Goal: Information Seeking & Learning: Learn about a topic

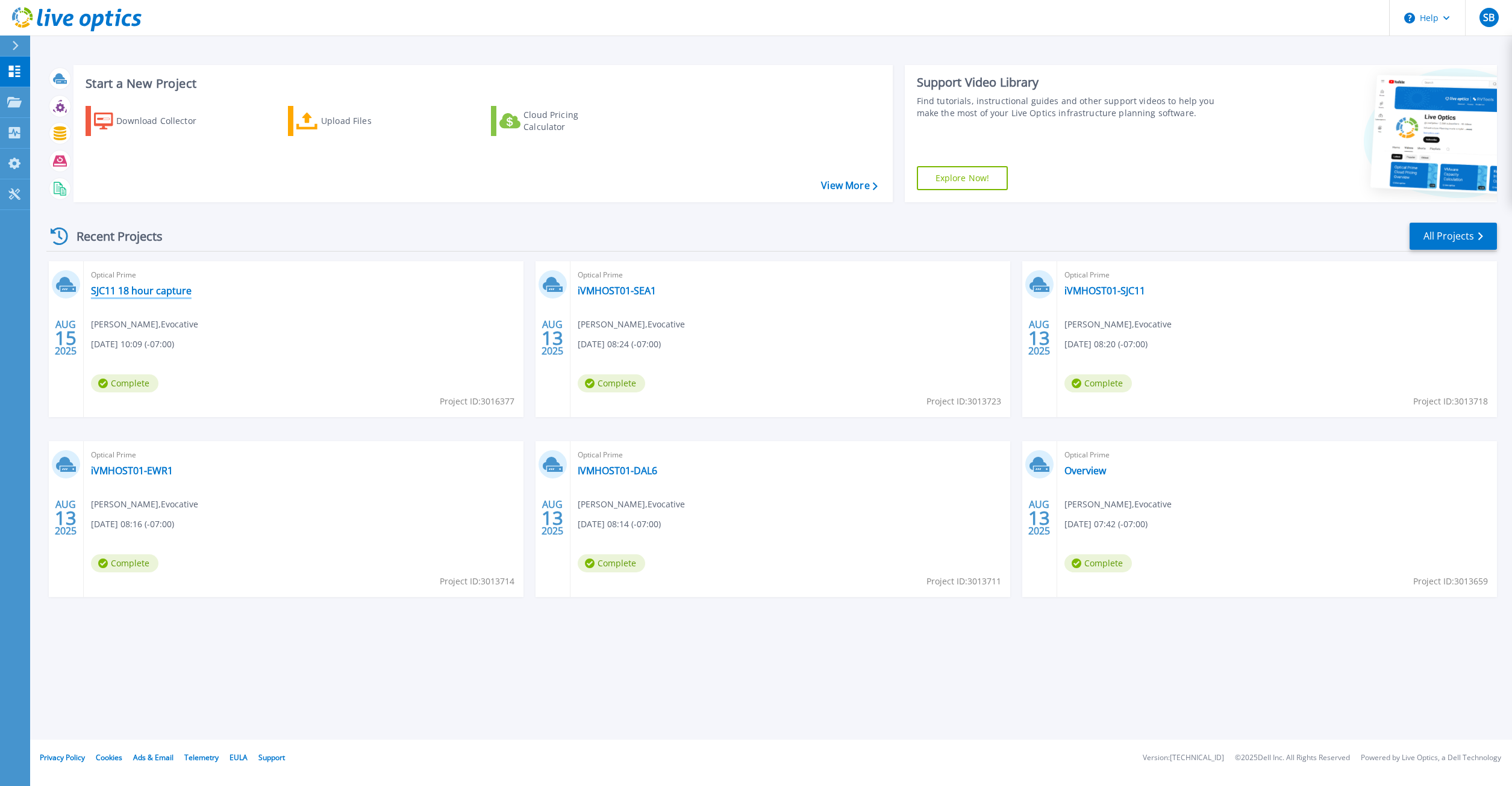
click at [160, 292] on link "SJC11 18 hour capture" at bounding box center [141, 290] width 101 height 12
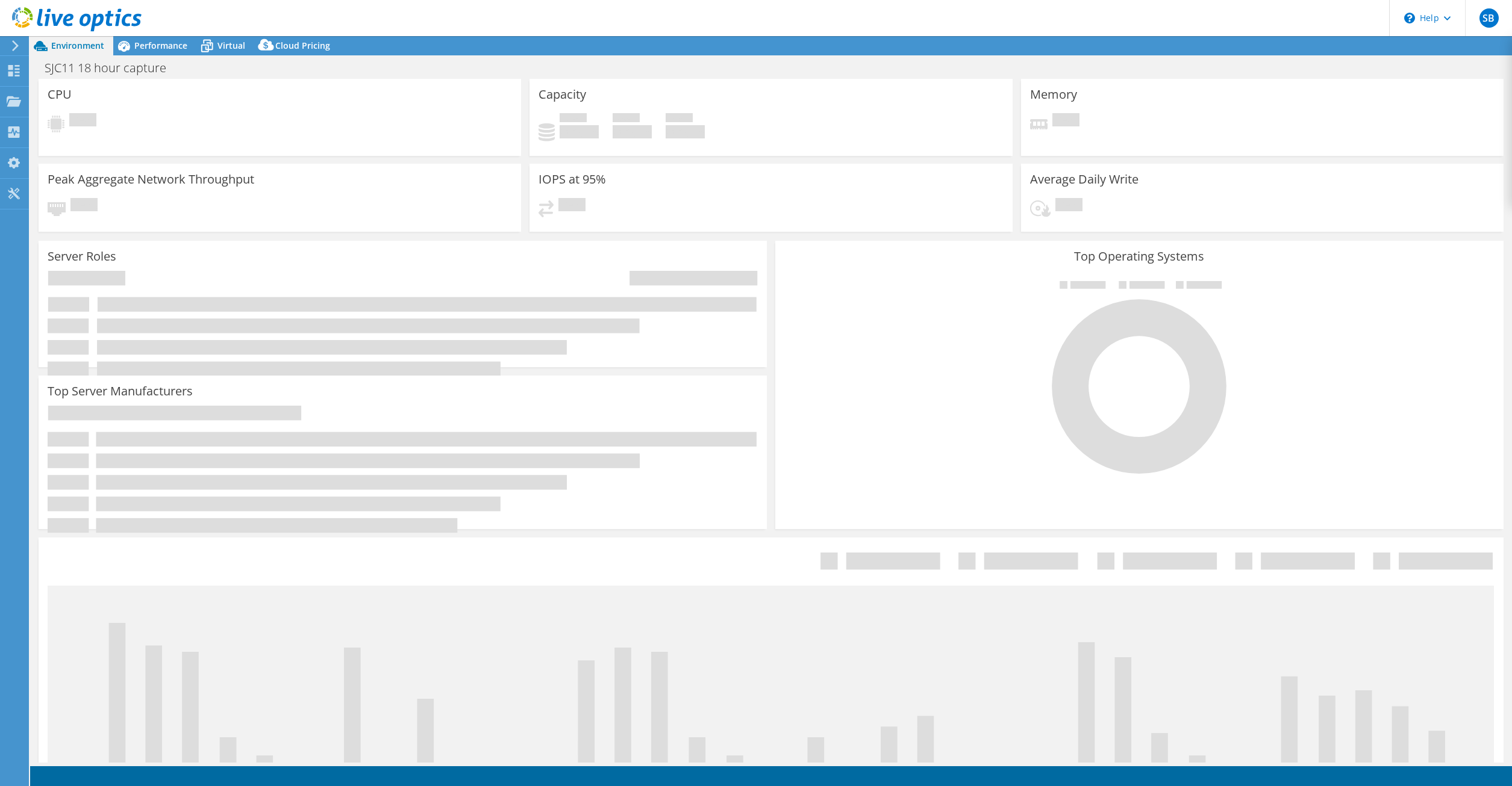
select select "USD"
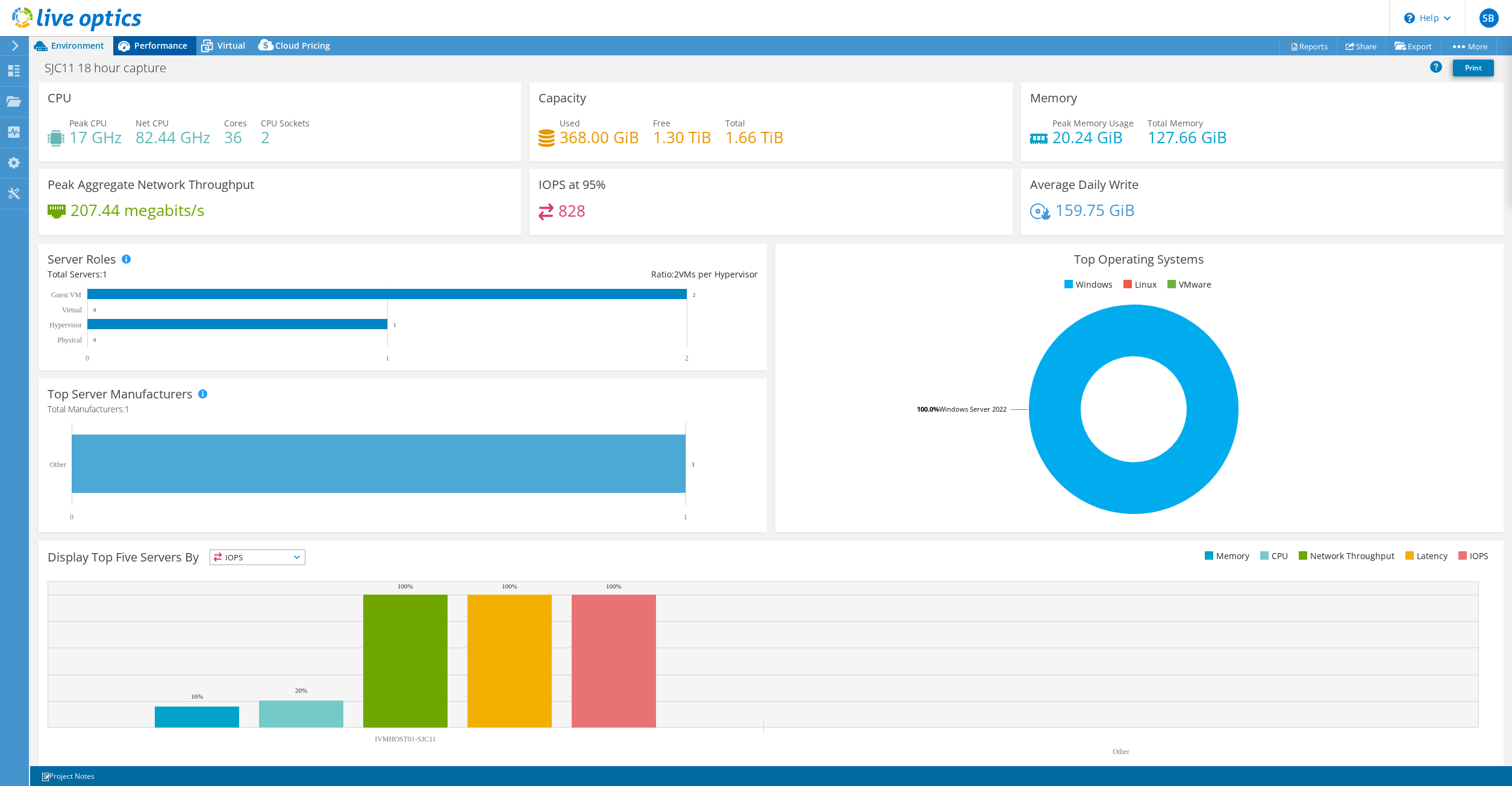
click at [175, 44] on span "Performance" at bounding box center [161, 46] width 53 height 11
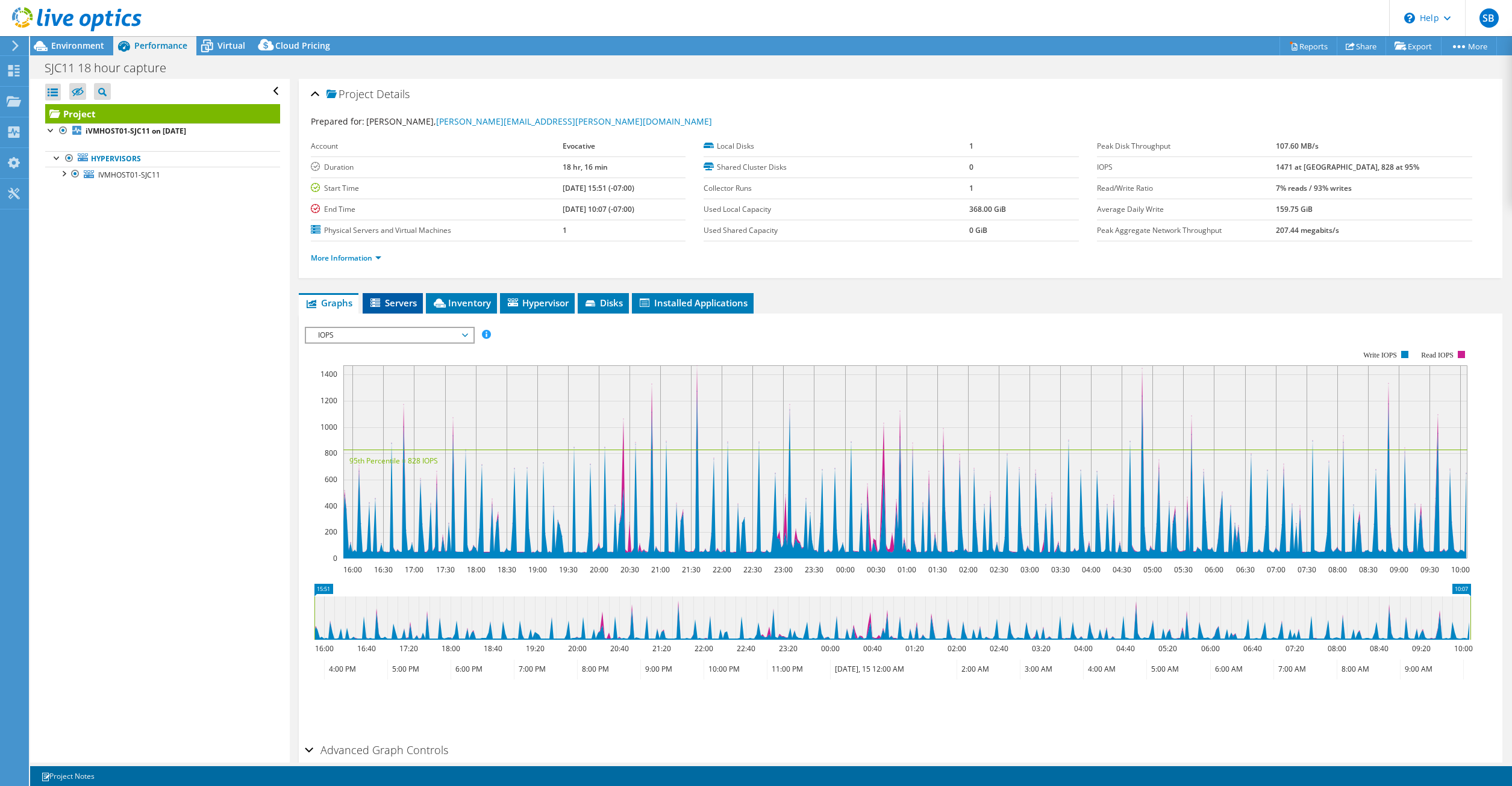
drag, startPoint x: 397, startPoint y: 306, endPoint x: 419, endPoint y: 307, distance: 22.0
click at [397, 306] on span "Servers" at bounding box center [393, 302] width 49 height 12
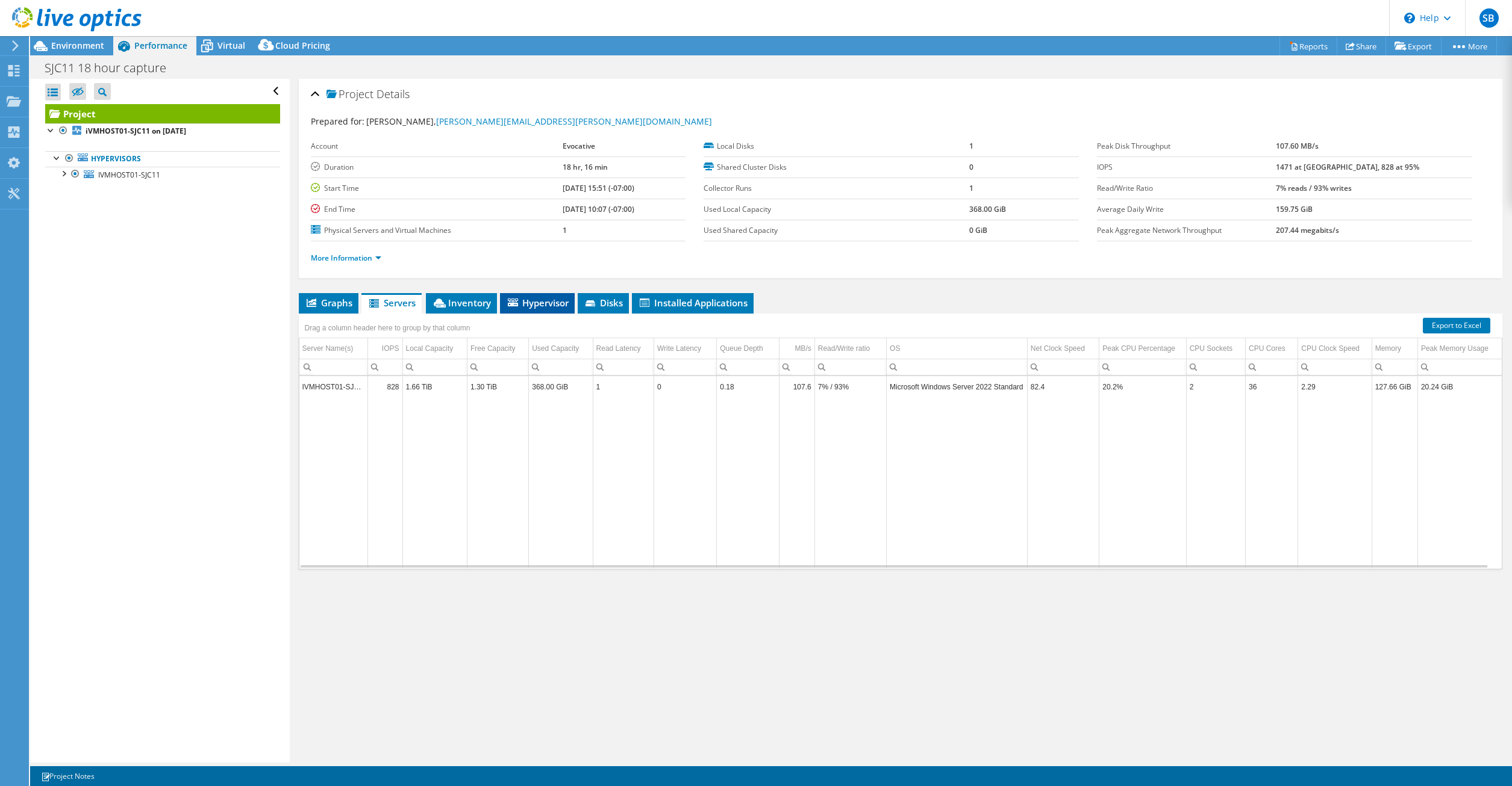
click at [541, 305] on span "Hypervisor" at bounding box center [537, 302] width 63 height 12
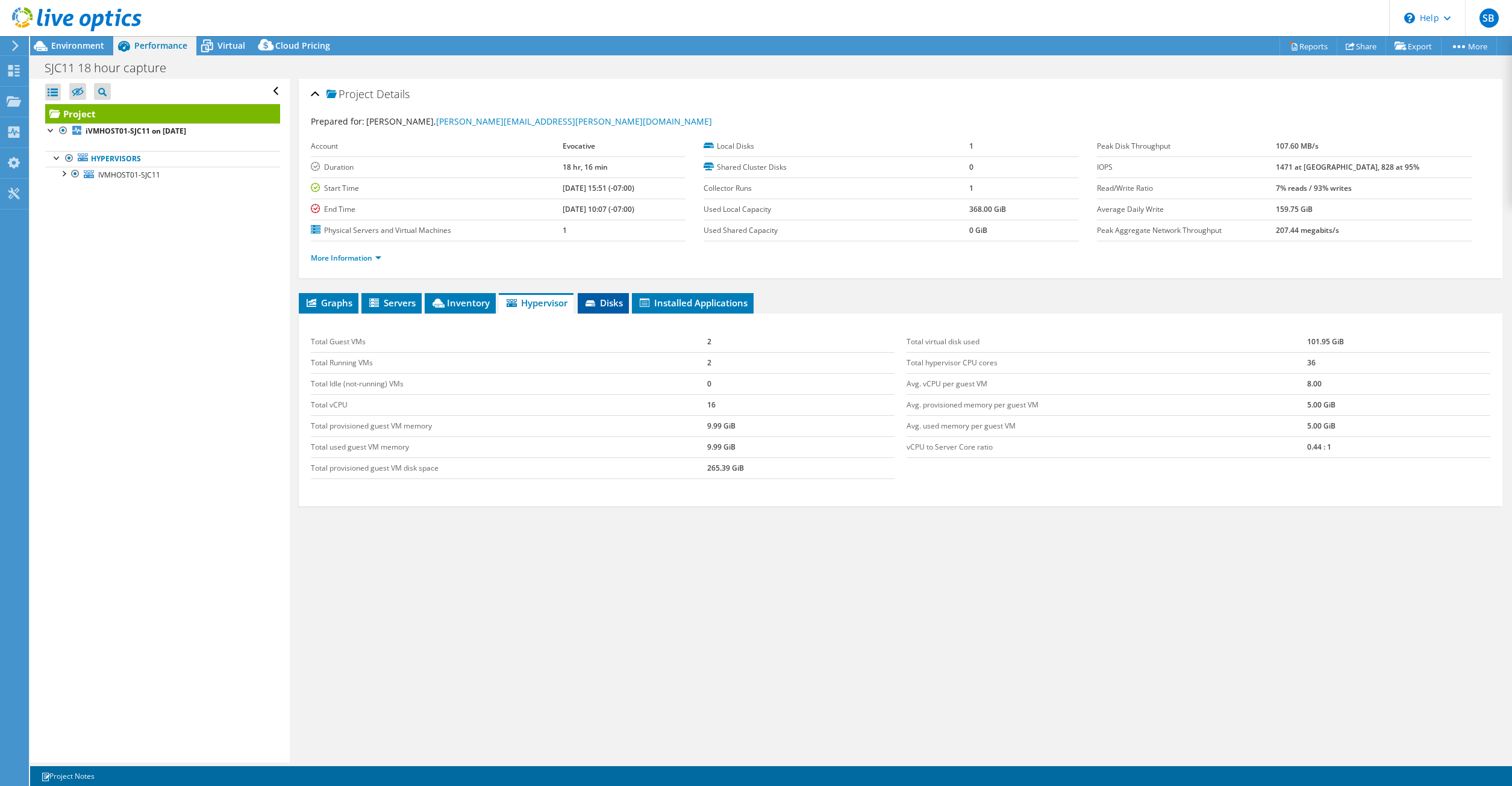
click at [624, 311] on li "Disks" at bounding box center [604, 303] width 51 height 21
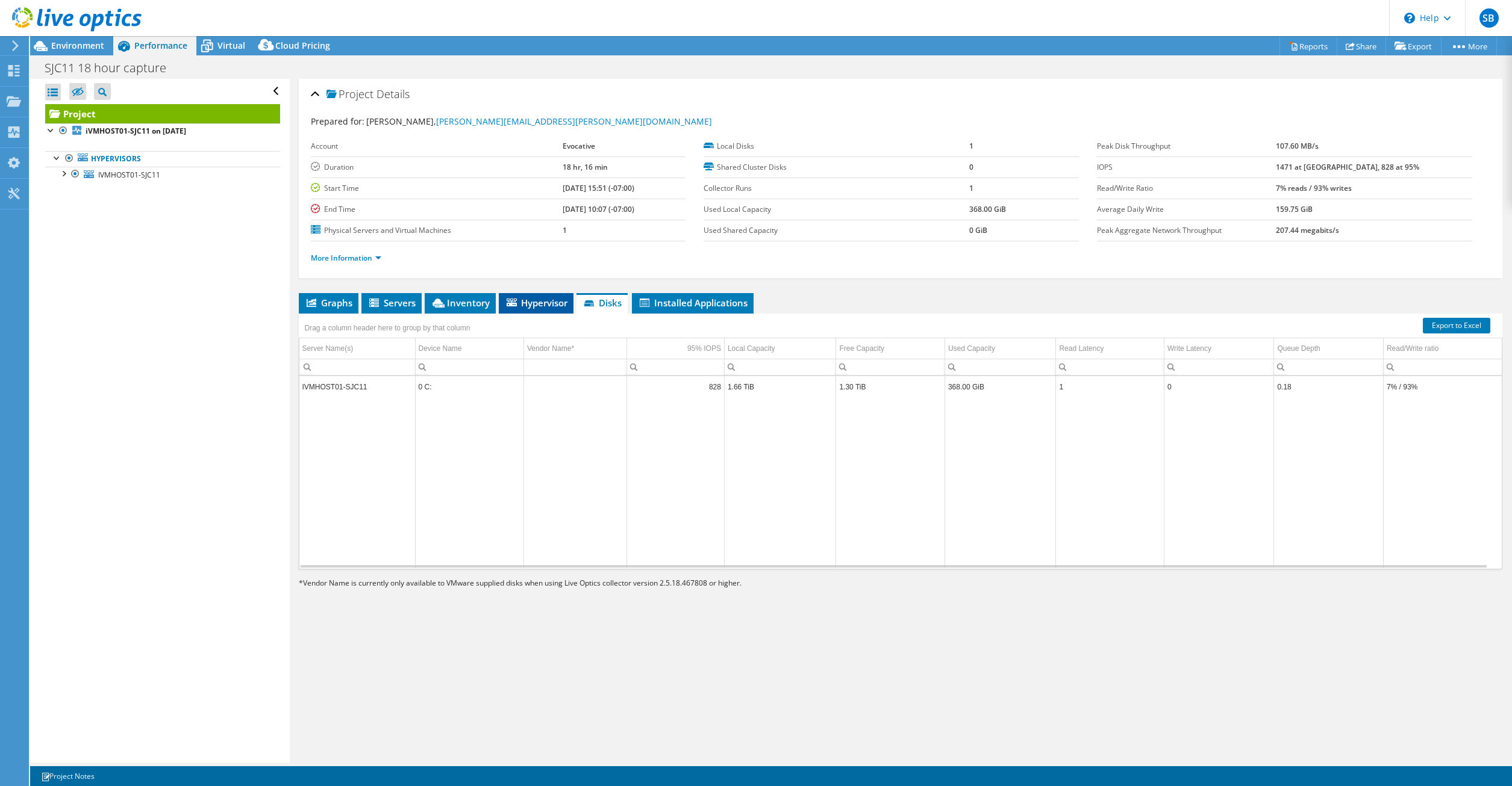
click at [562, 310] on li "Hypervisor" at bounding box center [536, 303] width 75 height 21
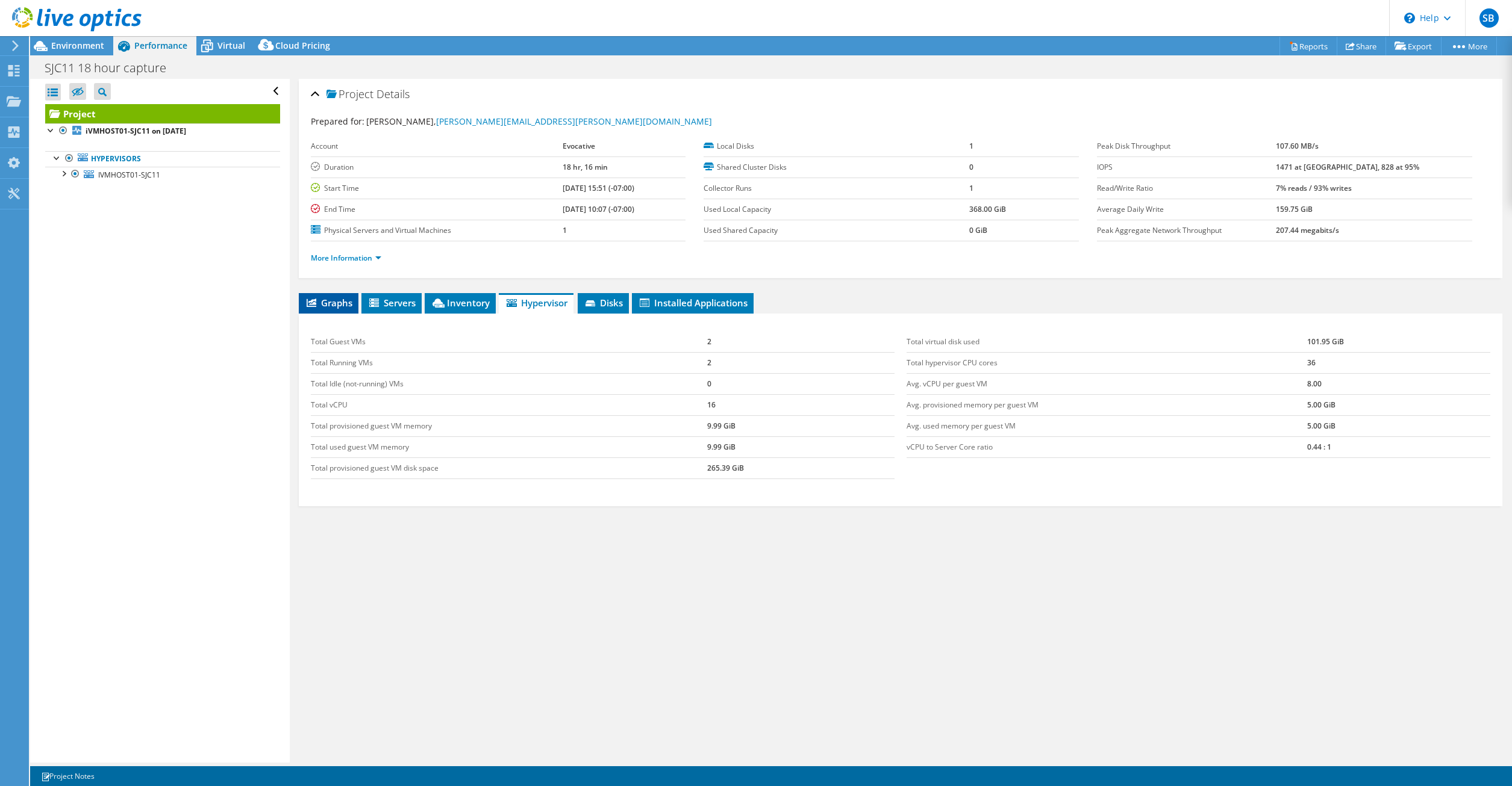
click at [335, 304] on span "Graphs" at bounding box center [328, 302] width 48 height 12
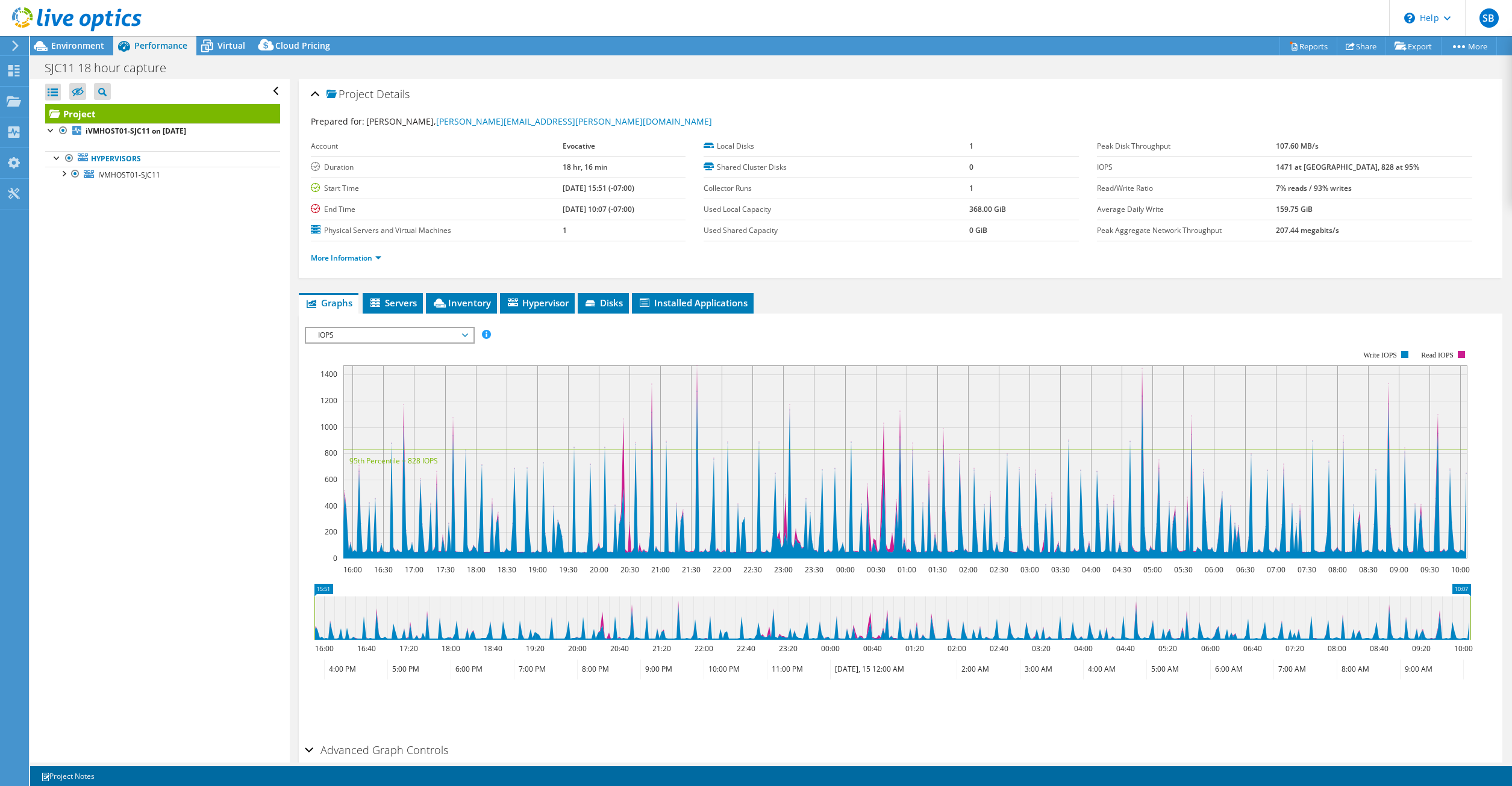
click at [466, 335] on span "IOPS" at bounding box center [389, 335] width 155 height 14
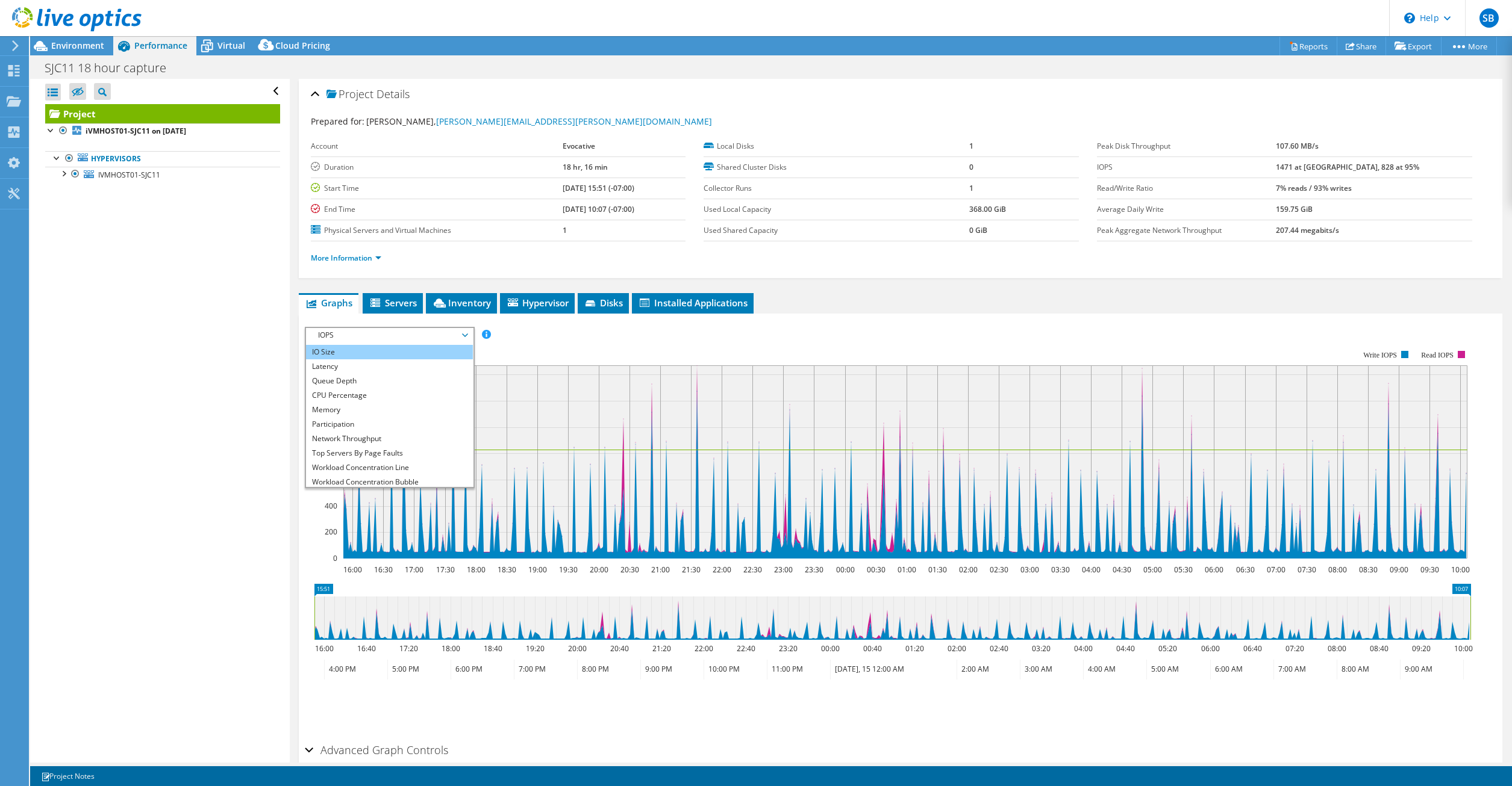
scroll to position [44, 0]
click at [417, 378] on li "CPU Percentage" at bounding box center [390, 379] width 167 height 14
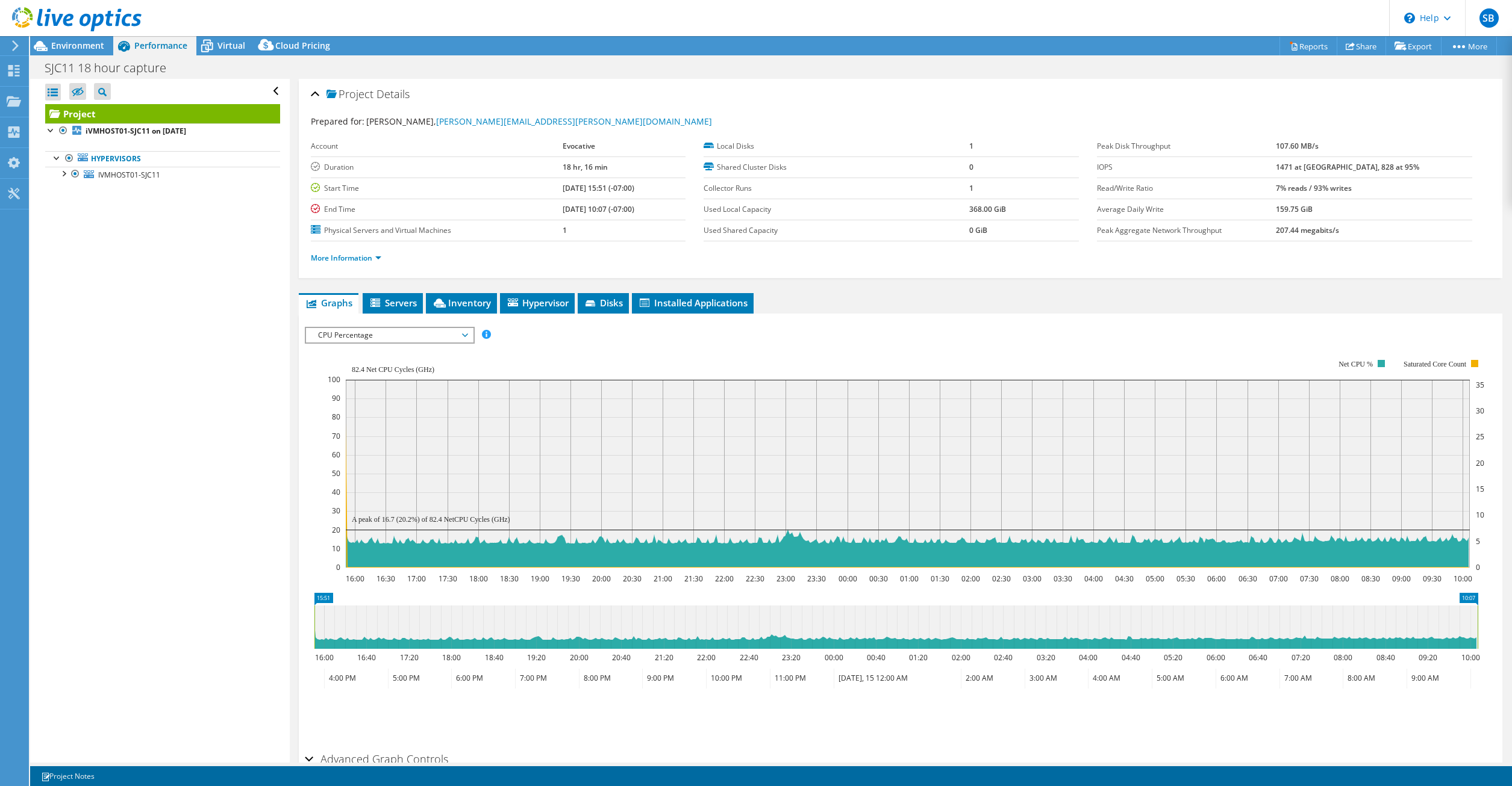
click at [462, 336] on span "CPU Percentage" at bounding box center [389, 335] width 155 height 14
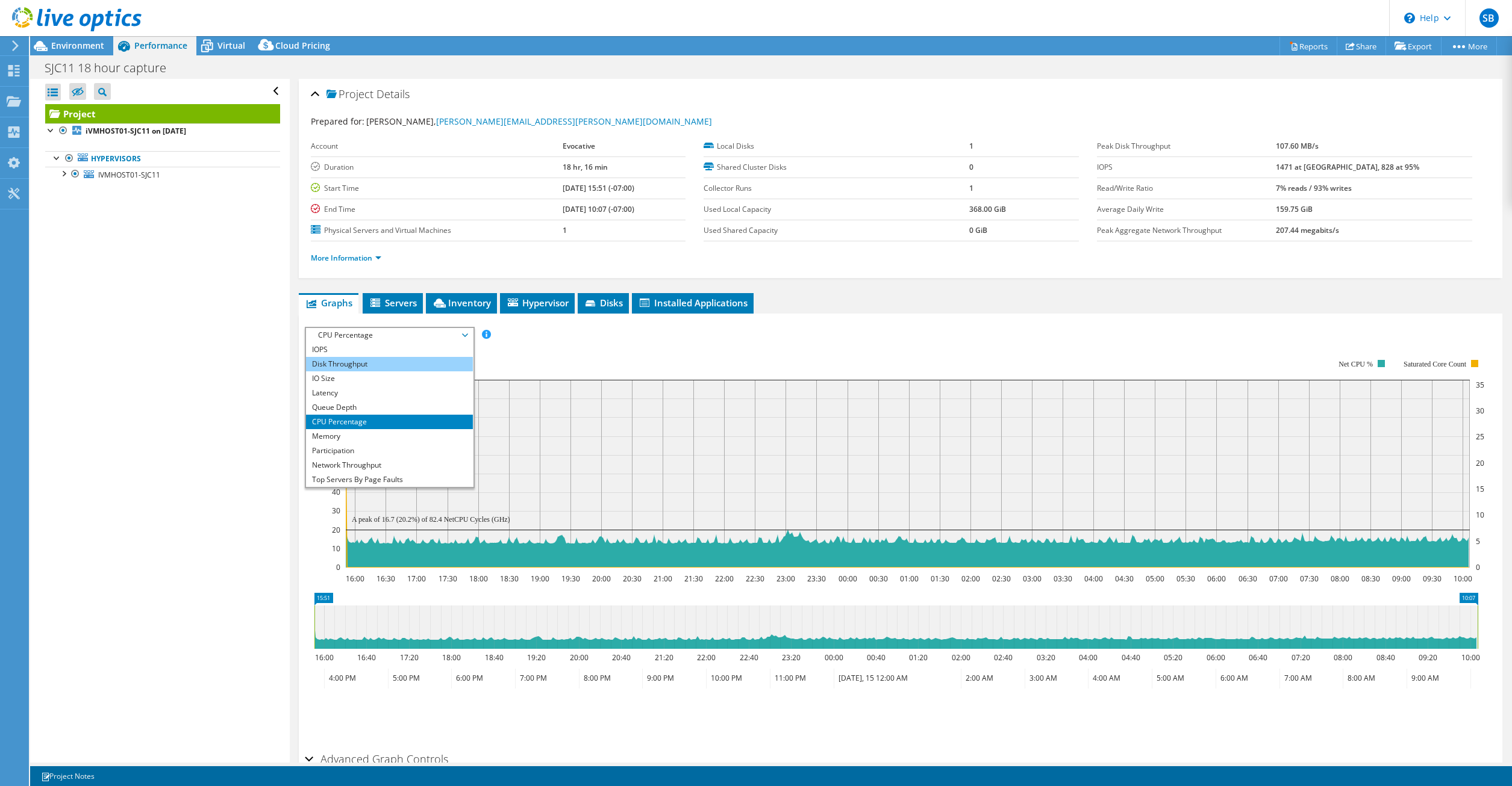
drag, startPoint x: 354, startPoint y: 363, endPoint x: 404, endPoint y: 362, distance: 50.0
click at [354, 363] on li "Disk Throughput" at bounding box center [390, 364] width 167 height 14
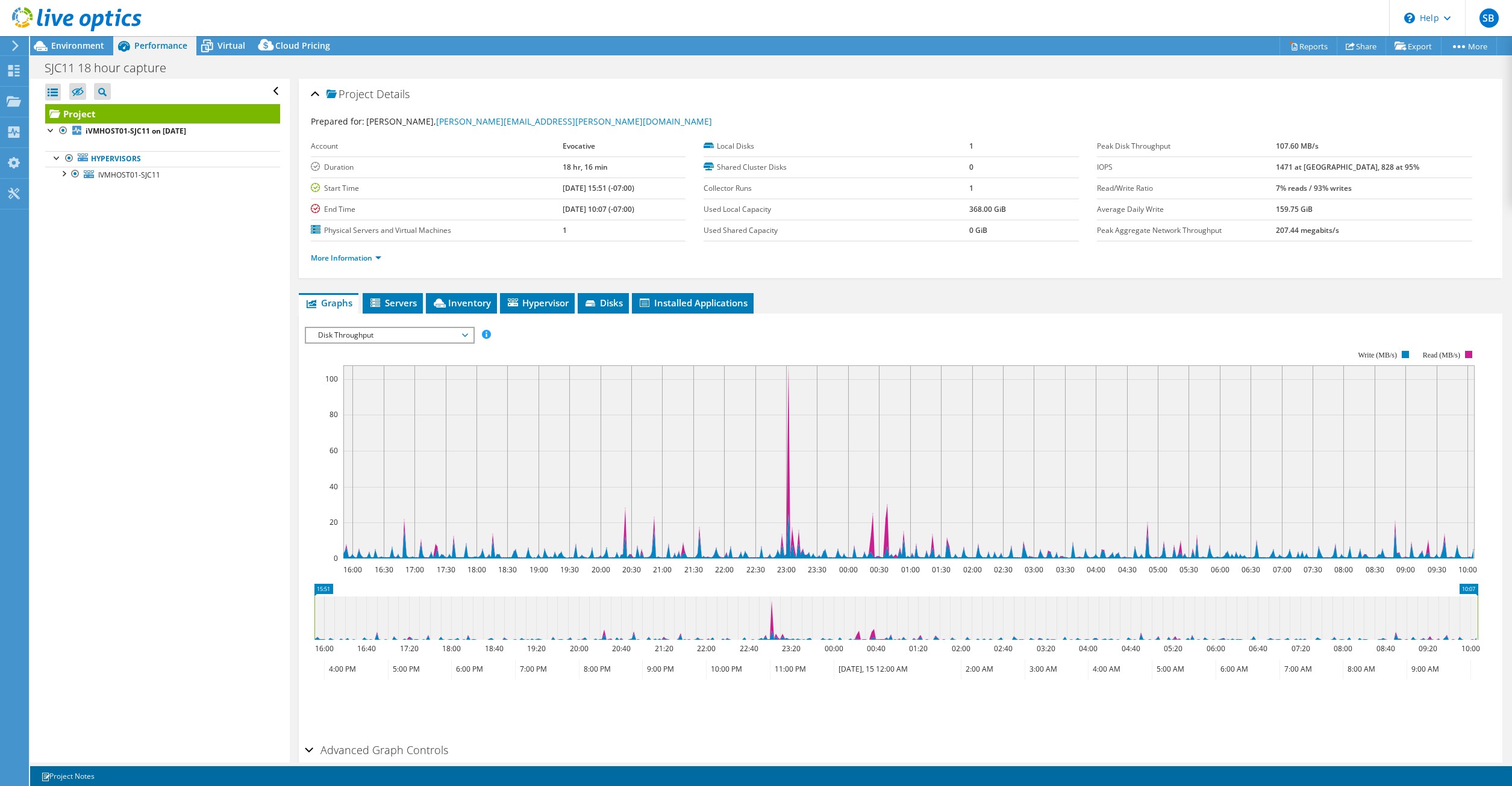
click at [463, 338] on span "Disk Throughput" at bounding box center [389, 335] width 155 height 14
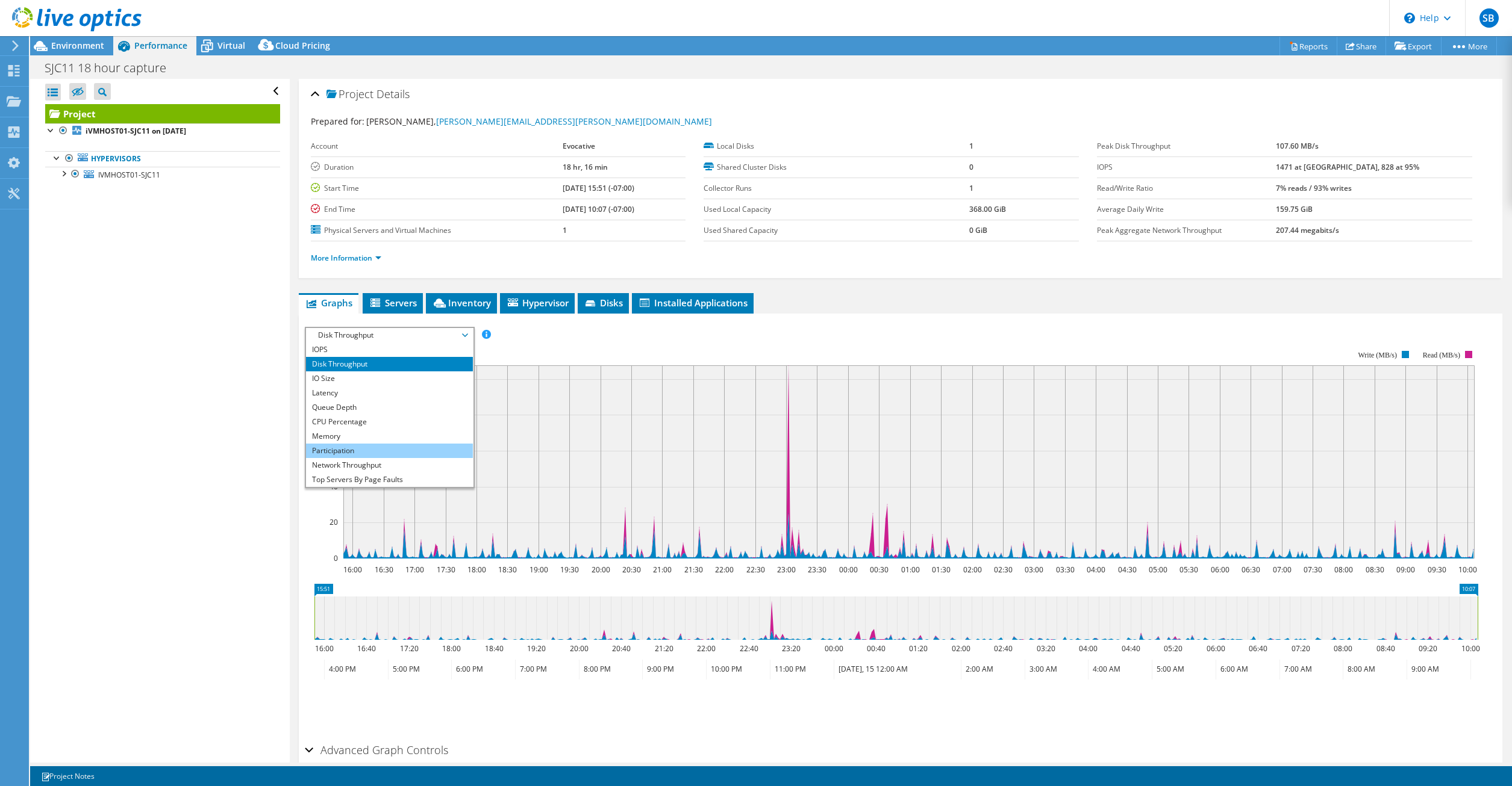
click at [361, 450] on li "Participation" at bounding box center [390, 451] width 167 height 14
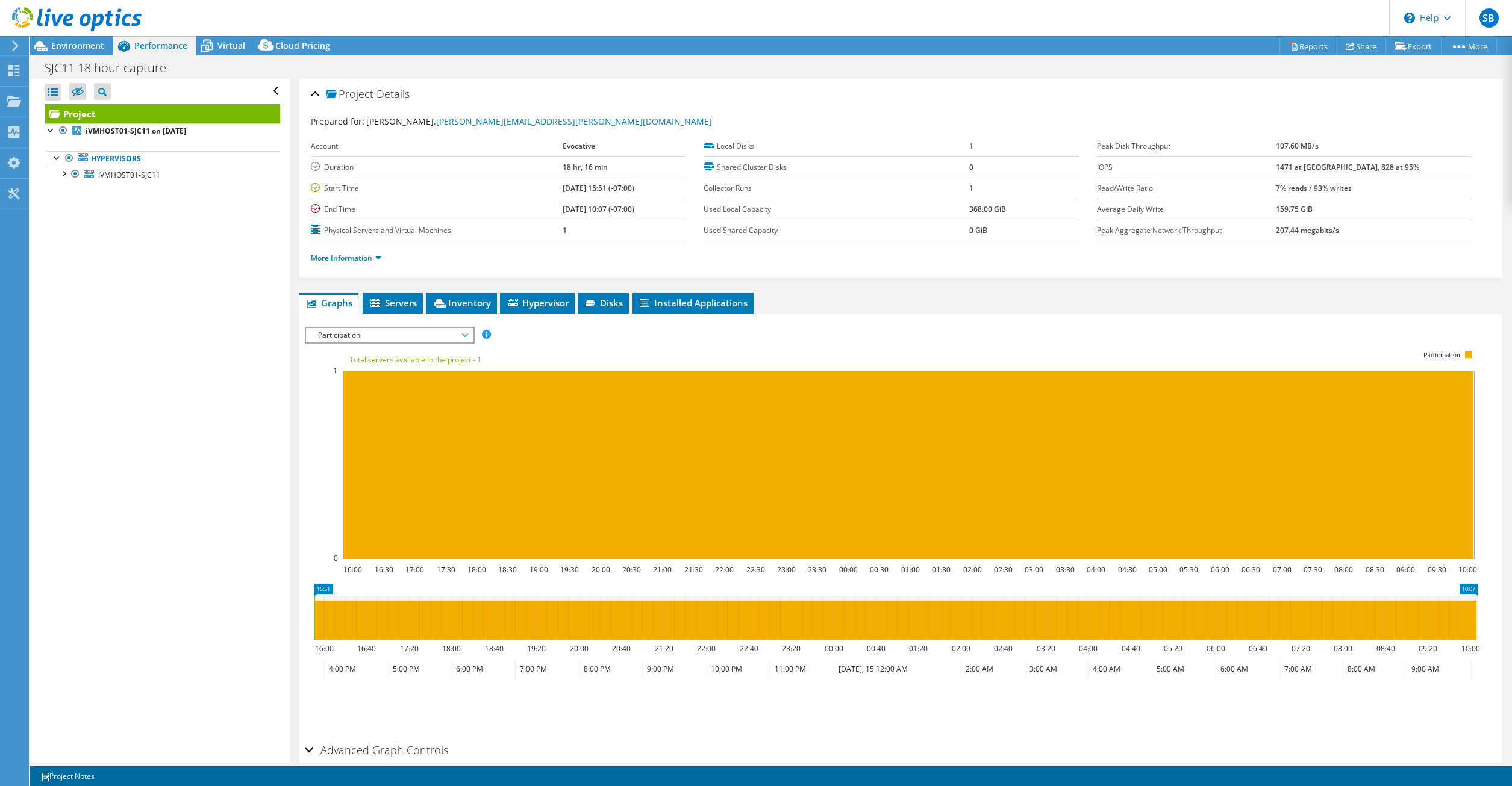
click at [467, 332] on span "Participation" at bounding box center [390, 335] width 167 height 14
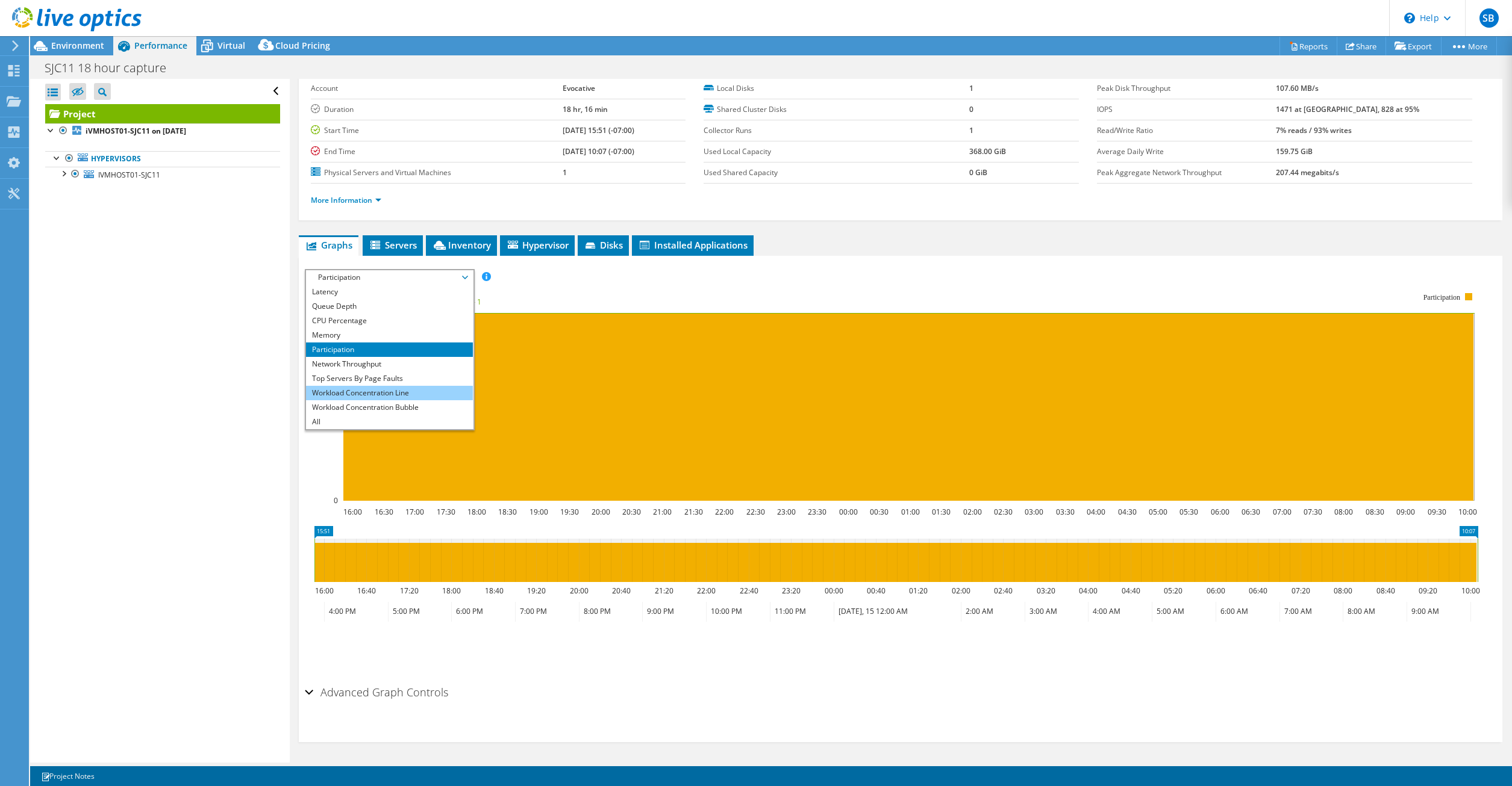
scroll to position [58, 0]
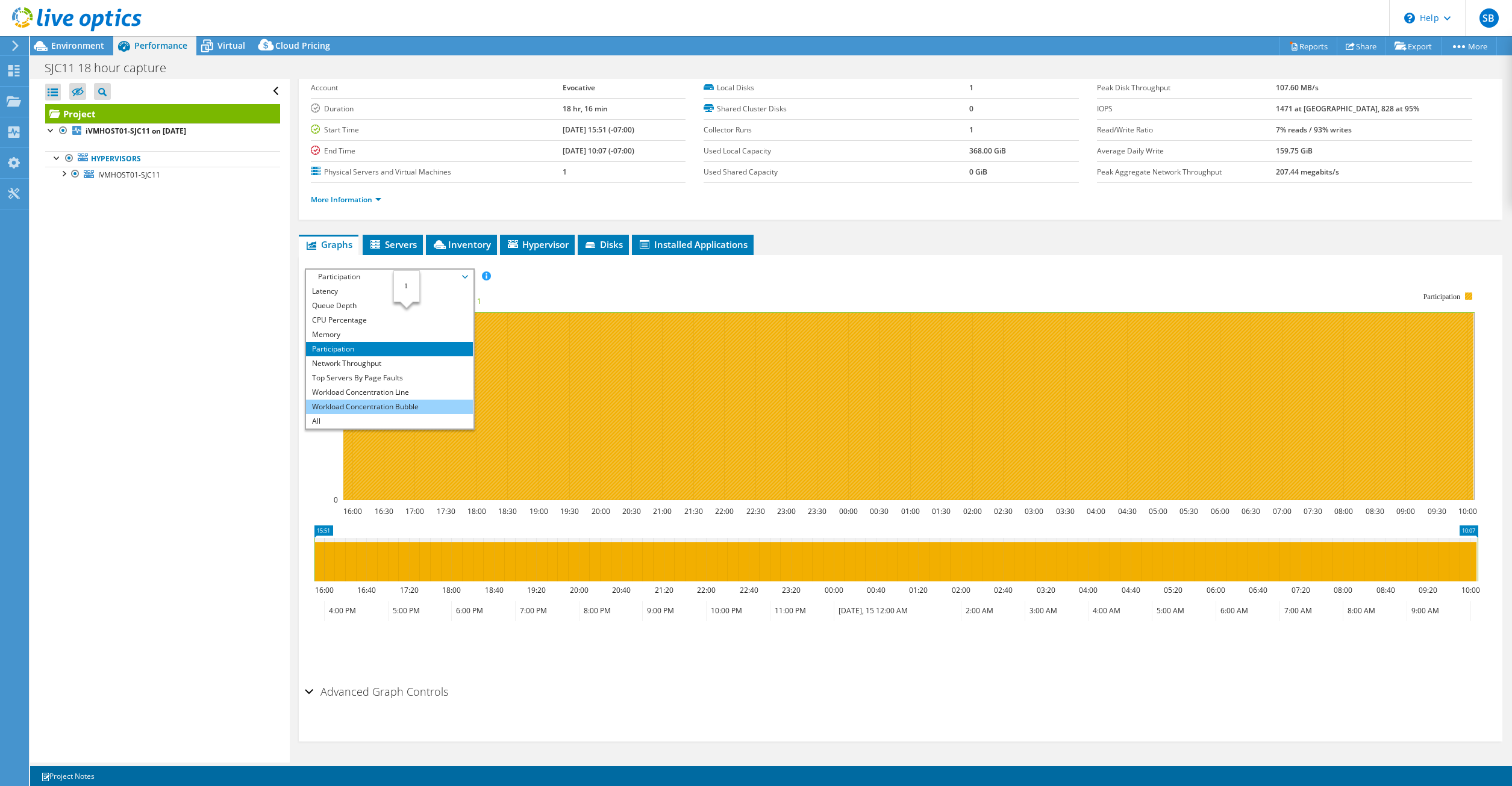
click at [402, 405] on li "Workload Concentration Bubble" at bounding box center [390, 407] width 167 height 14
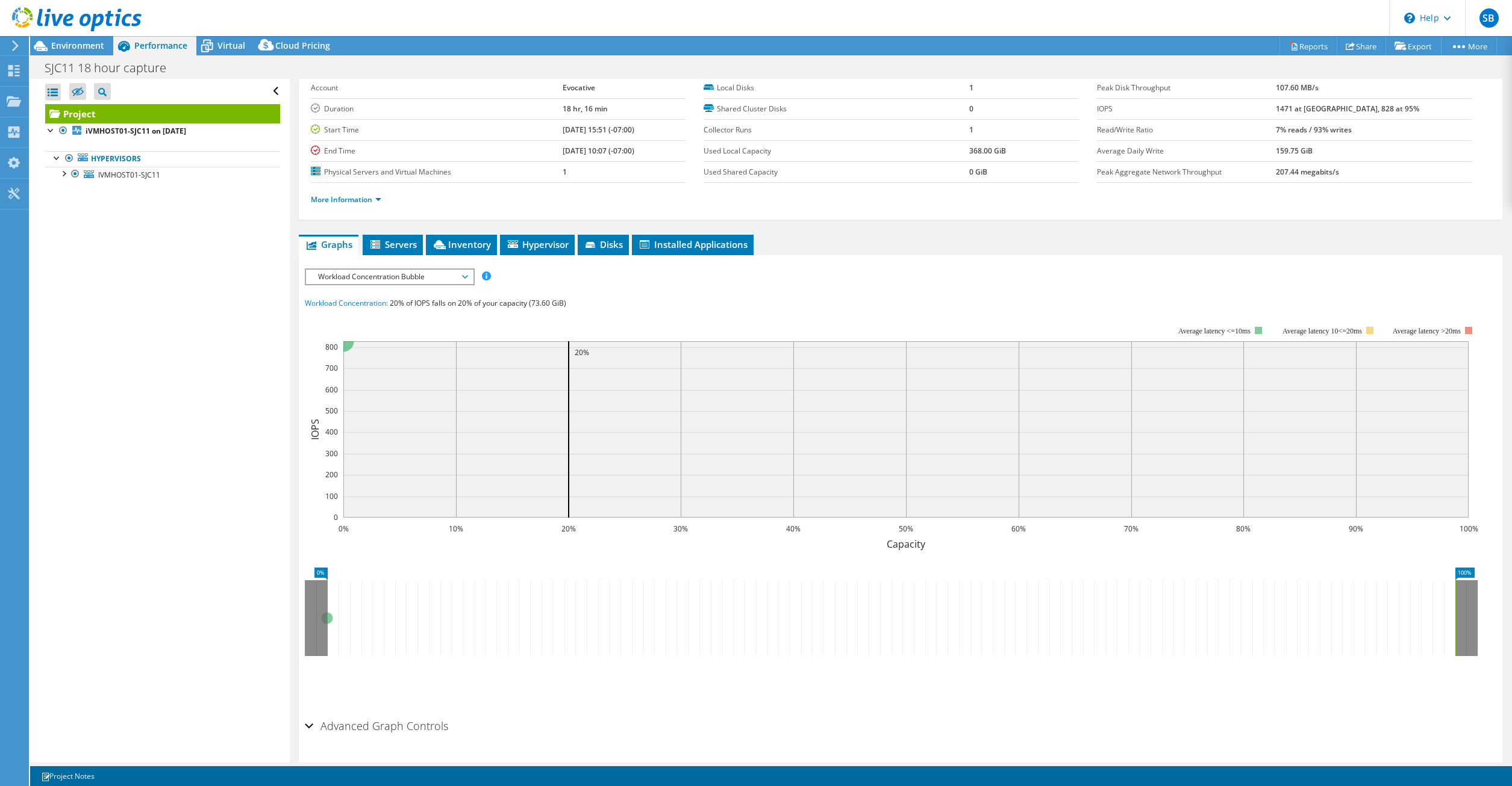
click at [466, 275] on span "Workload Concentration Bubble" at bounding box center [389, 277] width 155 height 14
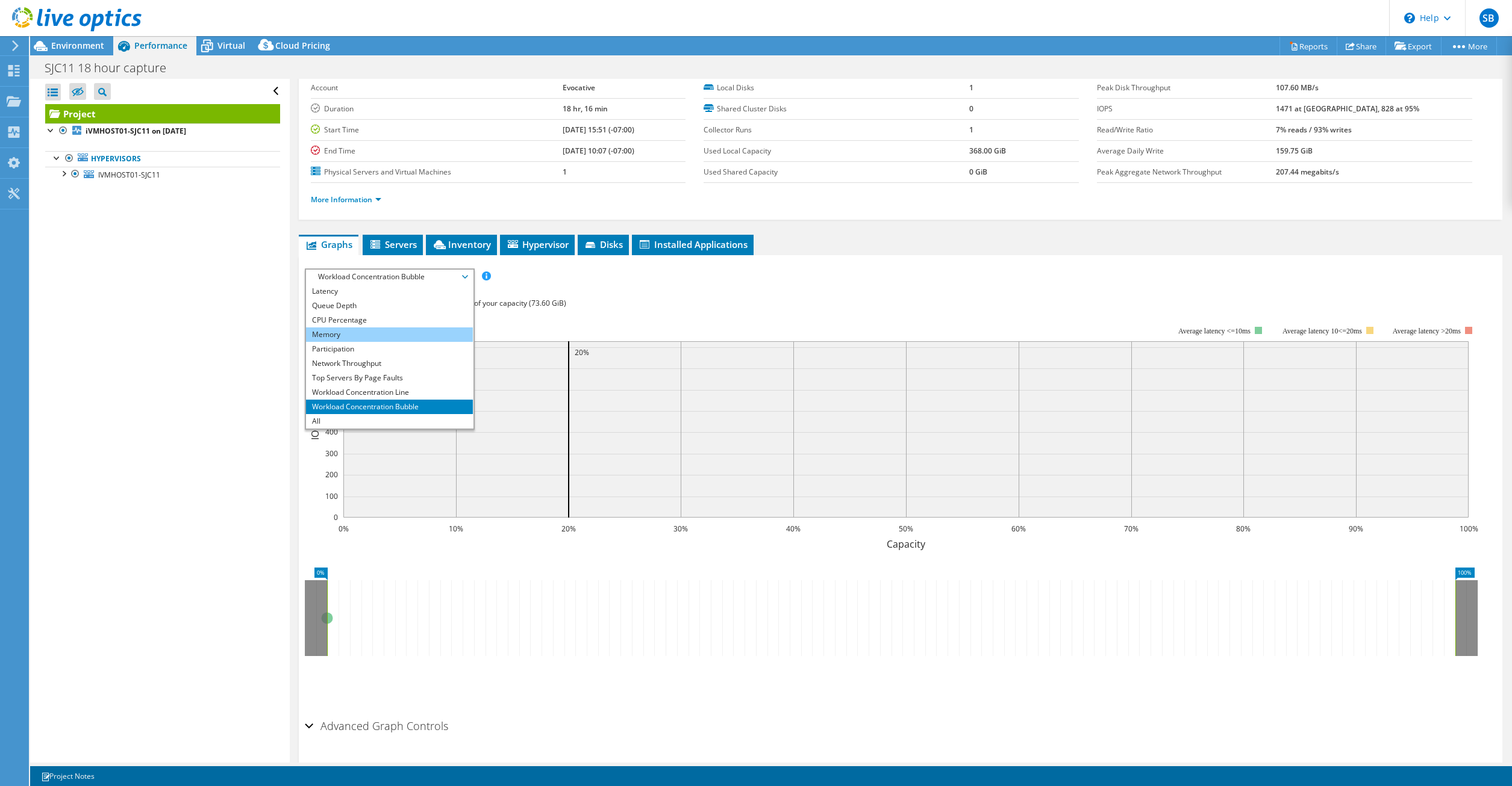
click at [367, 331] on li "Memory" at bounding box center [390, 335] width 167 height 14
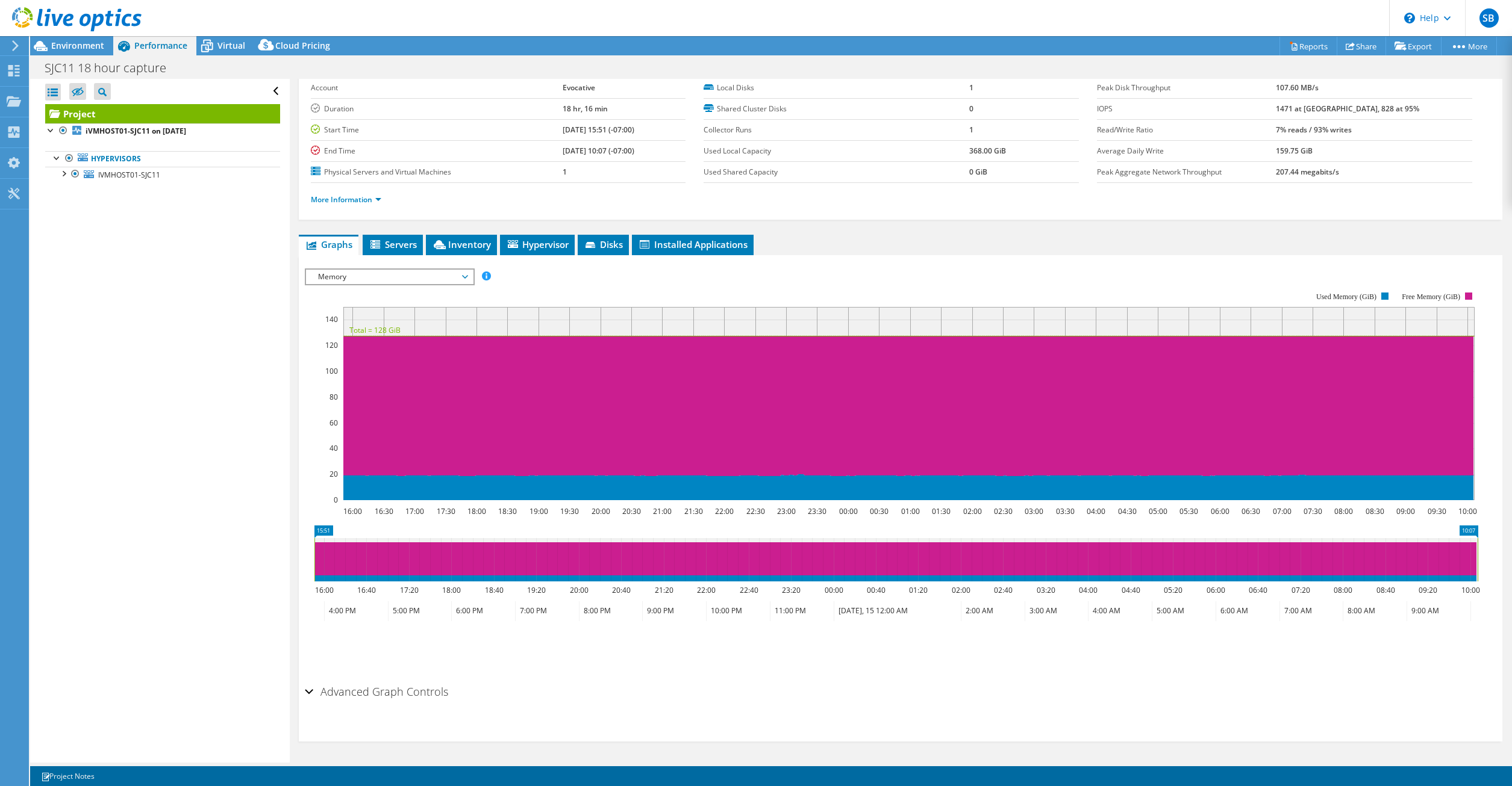
scroll to position [0, 0]
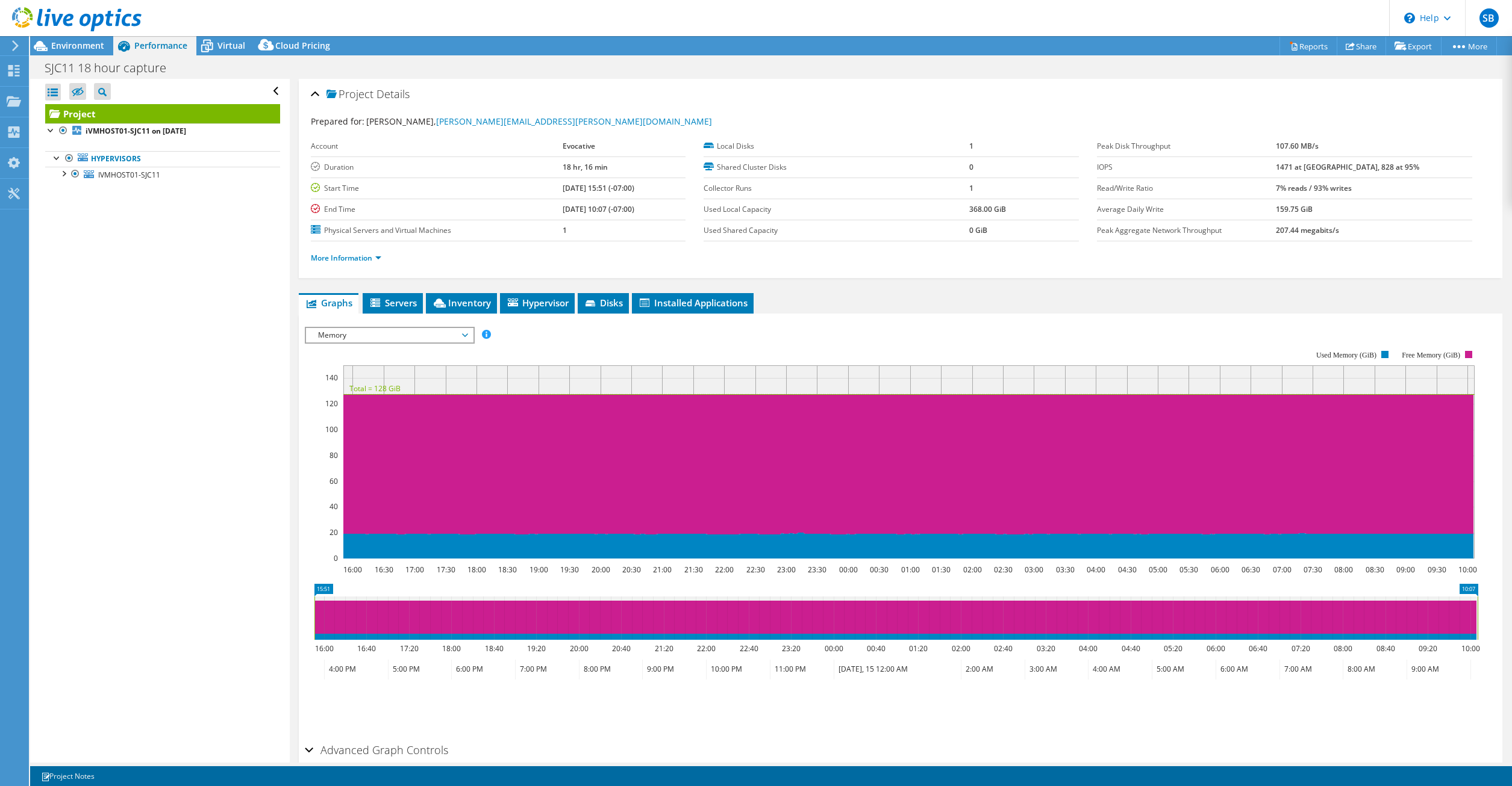
click at [465, 336] on span "Memory" at bounding box center [389, 335] width 155 height 14
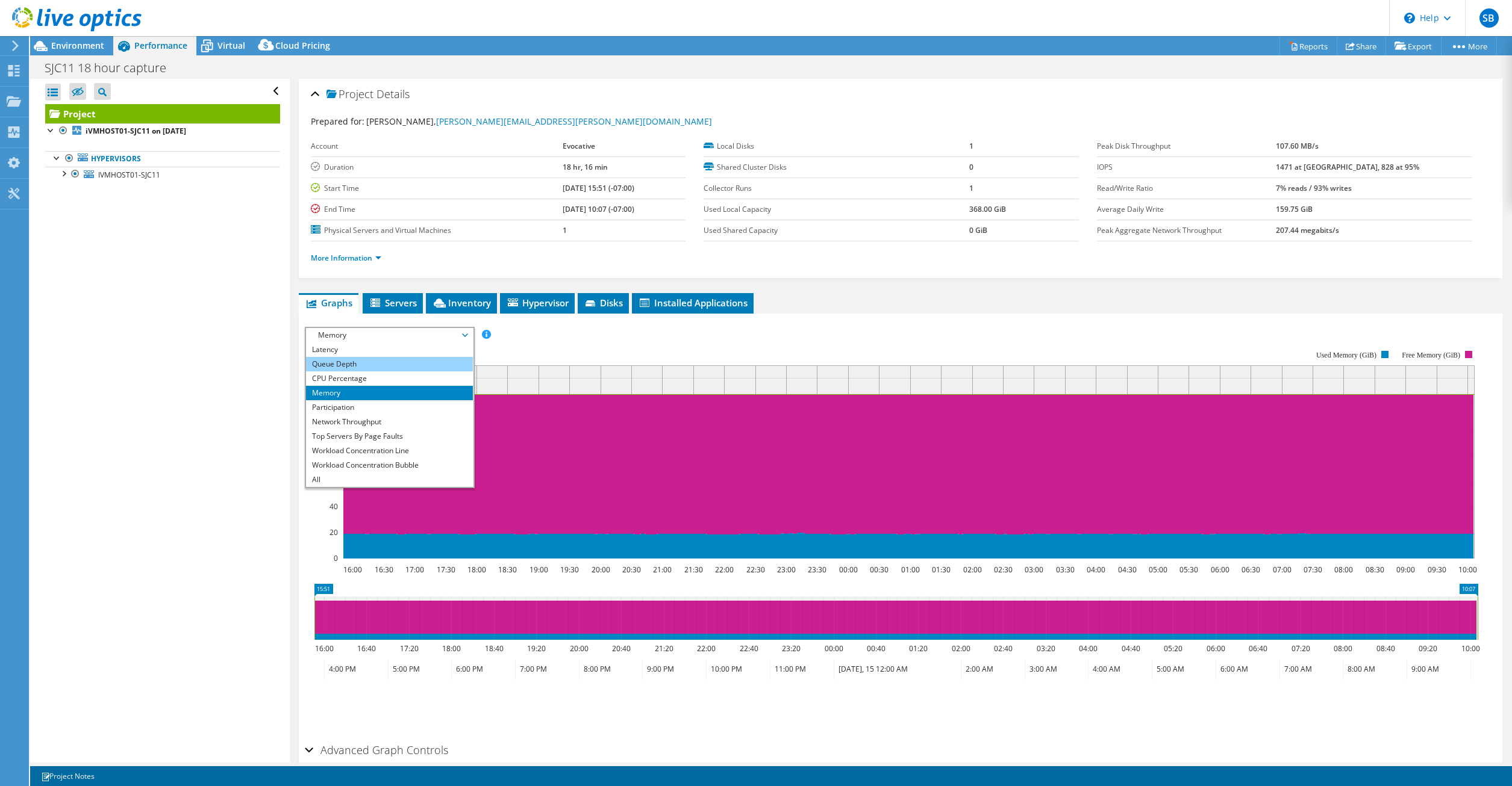
click at [389, 366] on li "Queue Depth" at bounding box center [390, 364] width 167 height 14
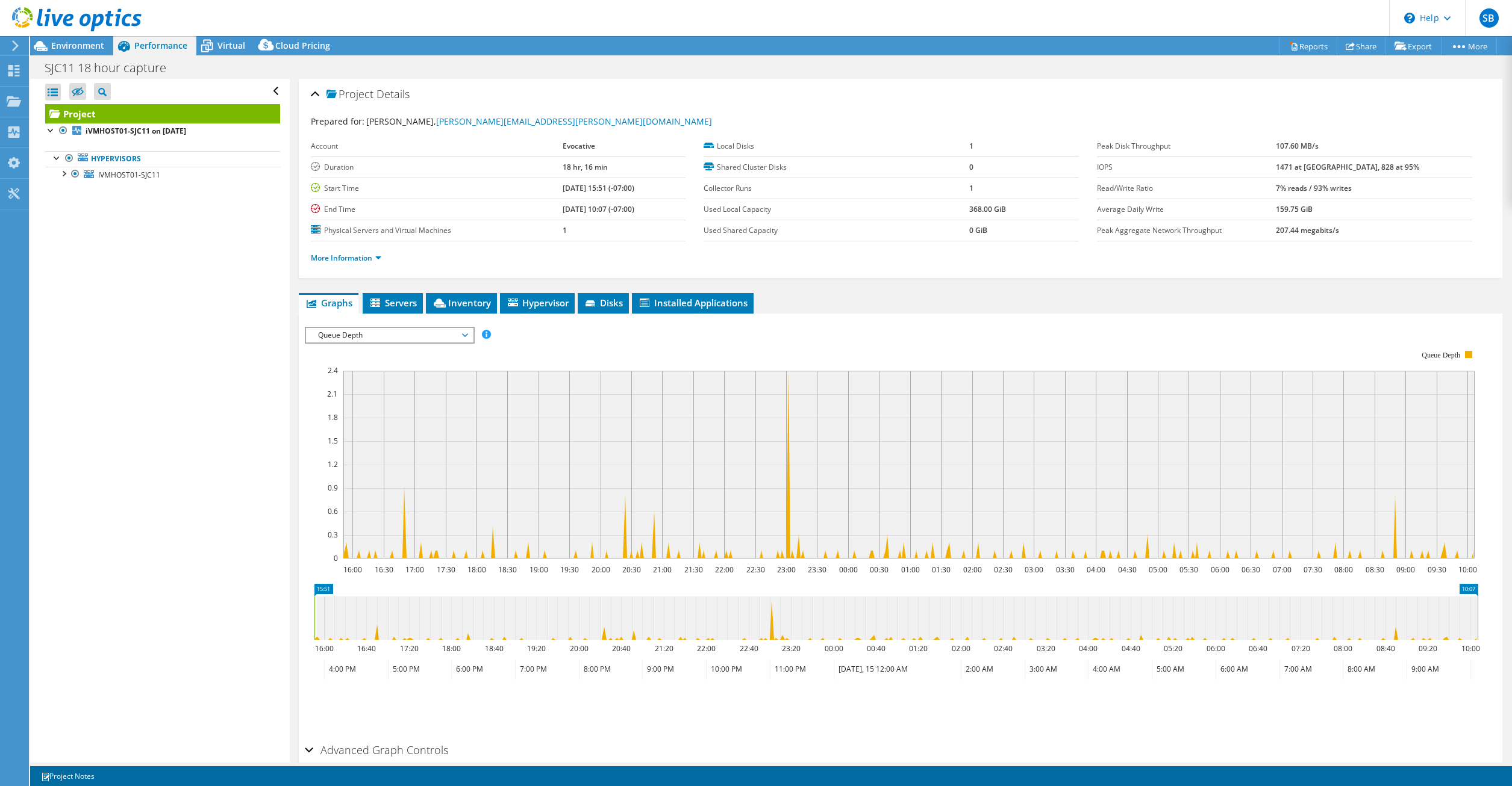
click at [464, 335] on span "Queue Depth" at bounding box center [389, 335] width 155 height 14
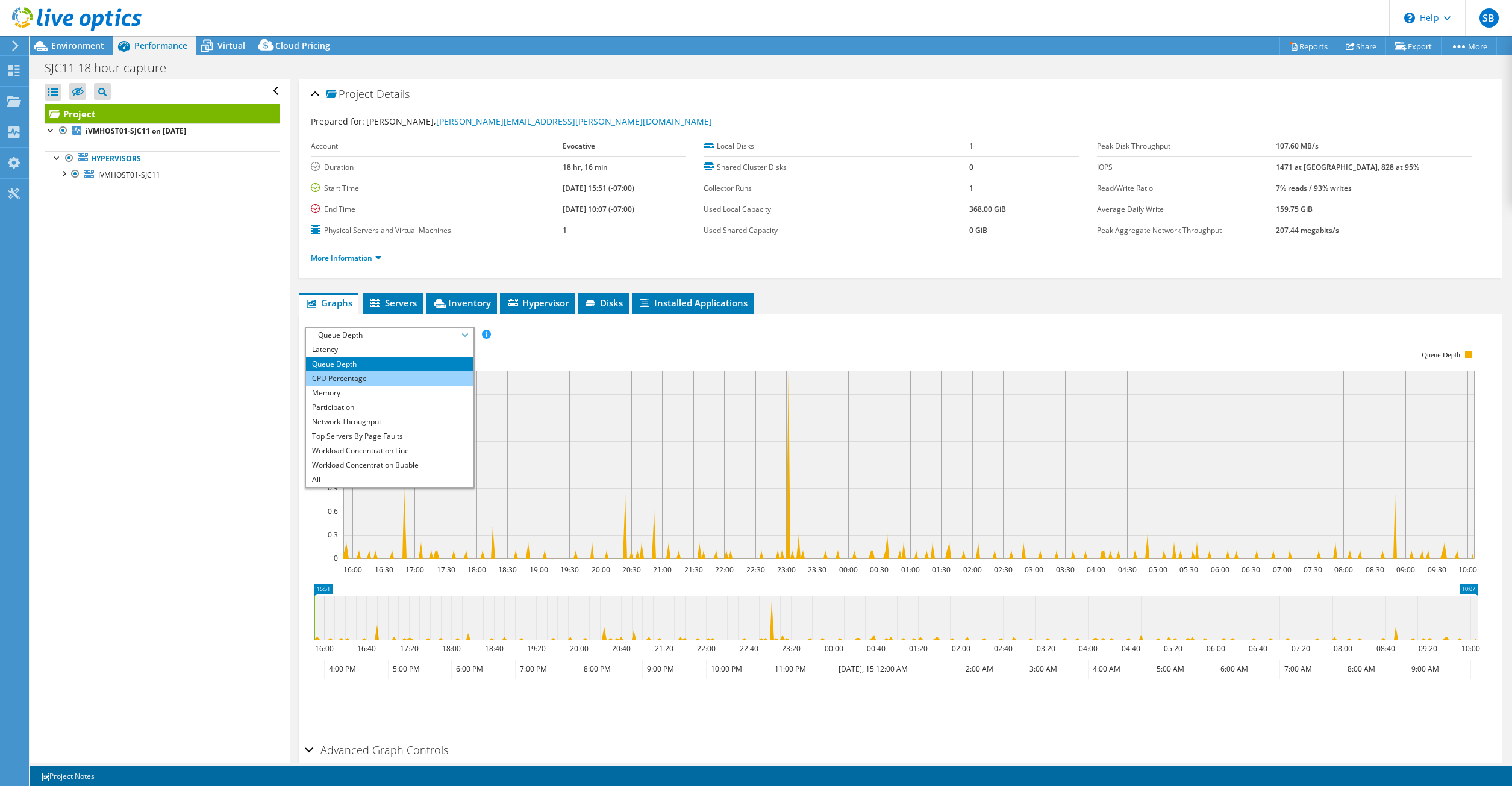
click at [409, 374] on li "CPU Percentage" at bounding box center [390, 379] width 167 height 14
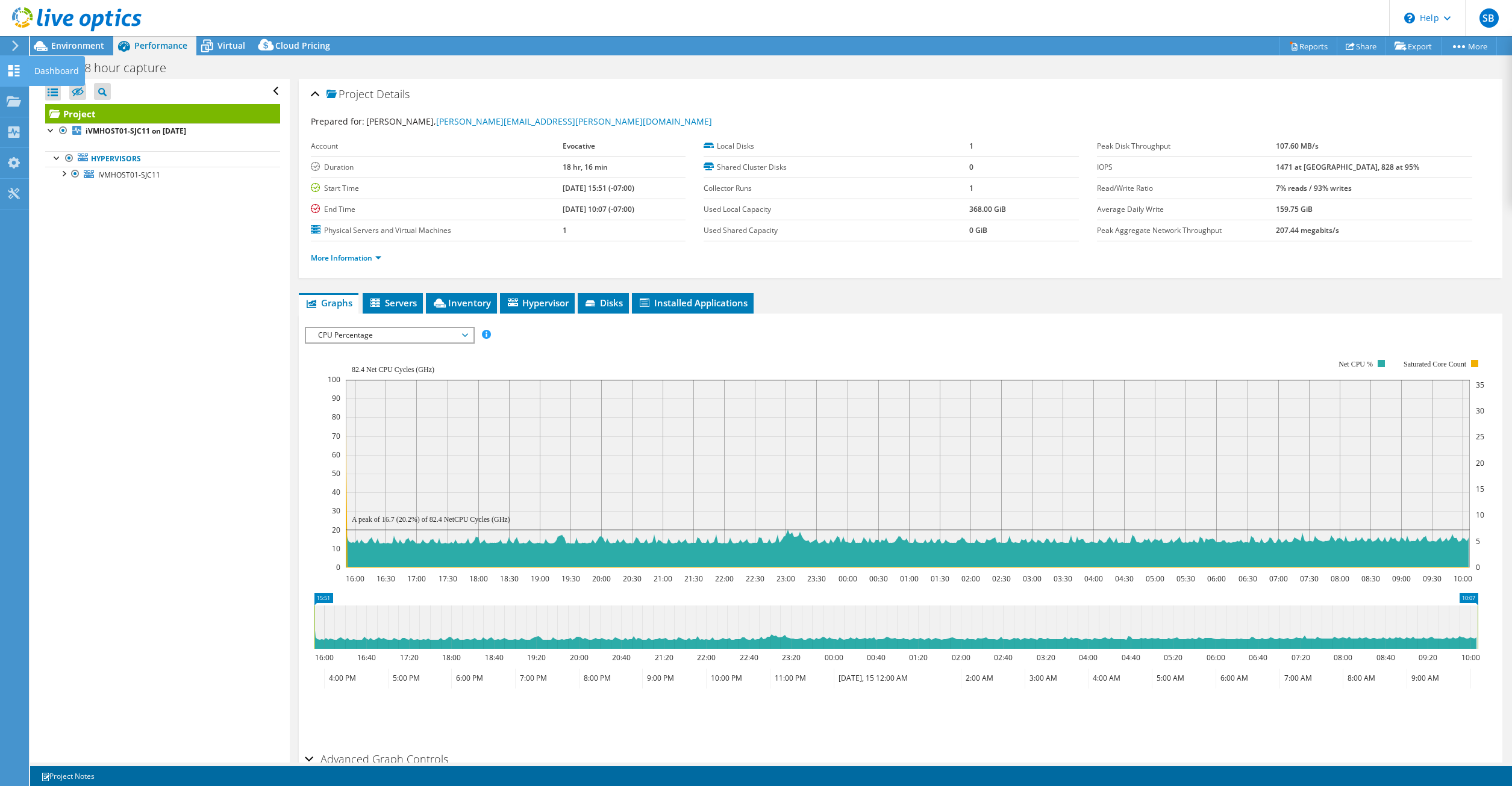
click at [18, 66] on use at bounding box center [14, 71] width 11 height 11
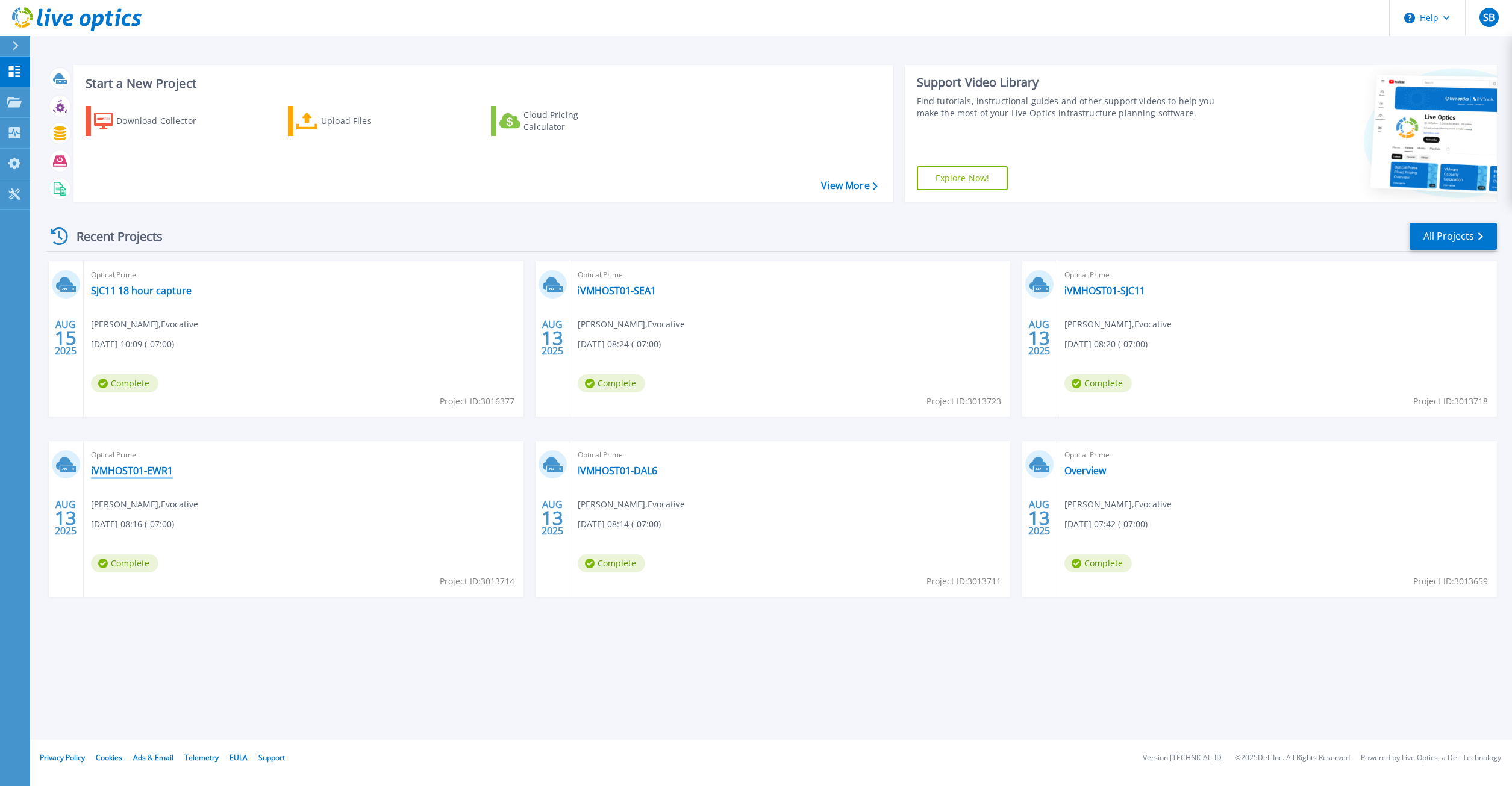
click at [128, 473] on link "iVMHOST01-EWR1" at bounding box center [131, 471] width 82 height 12
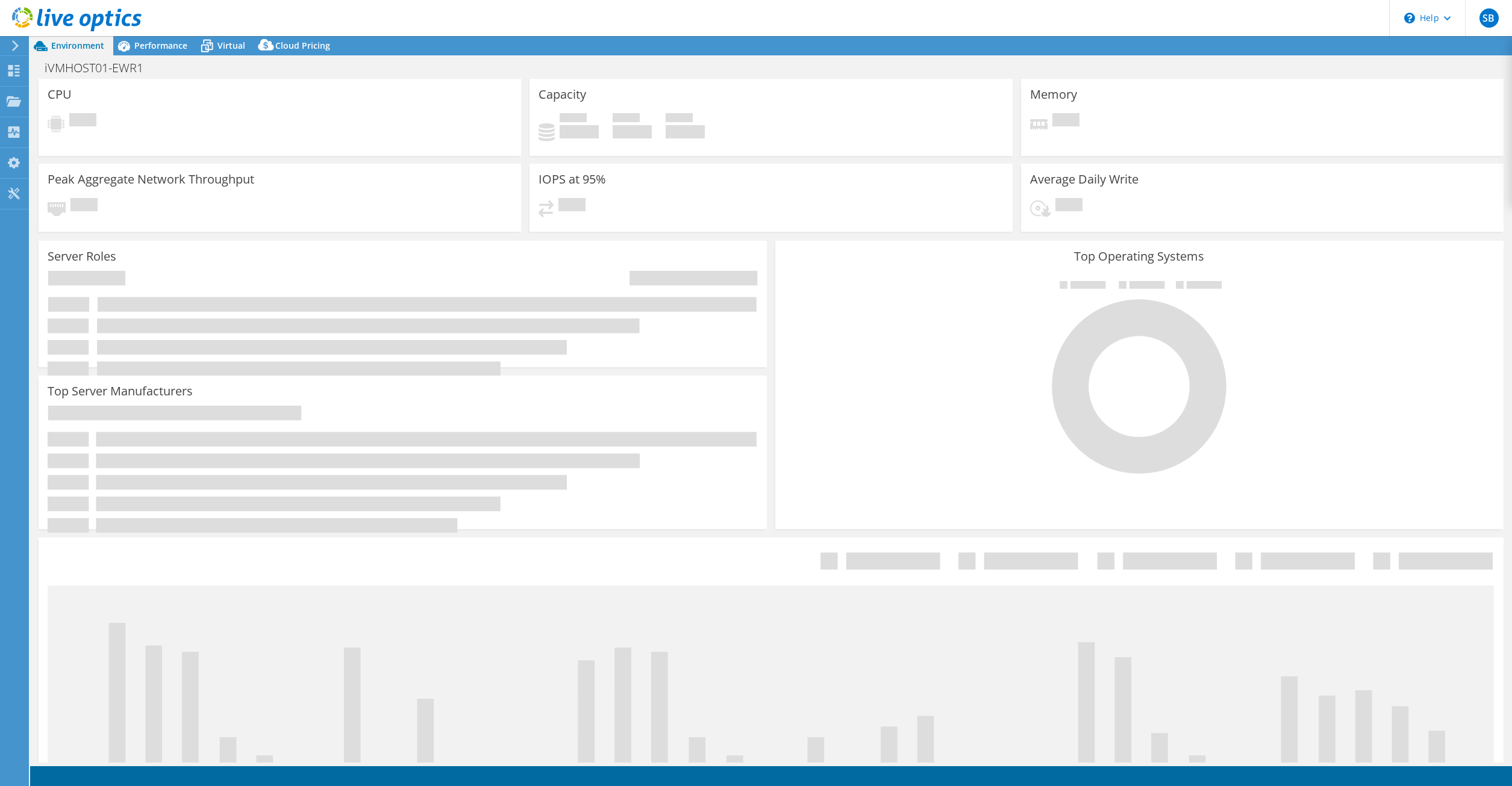
select select "USD"
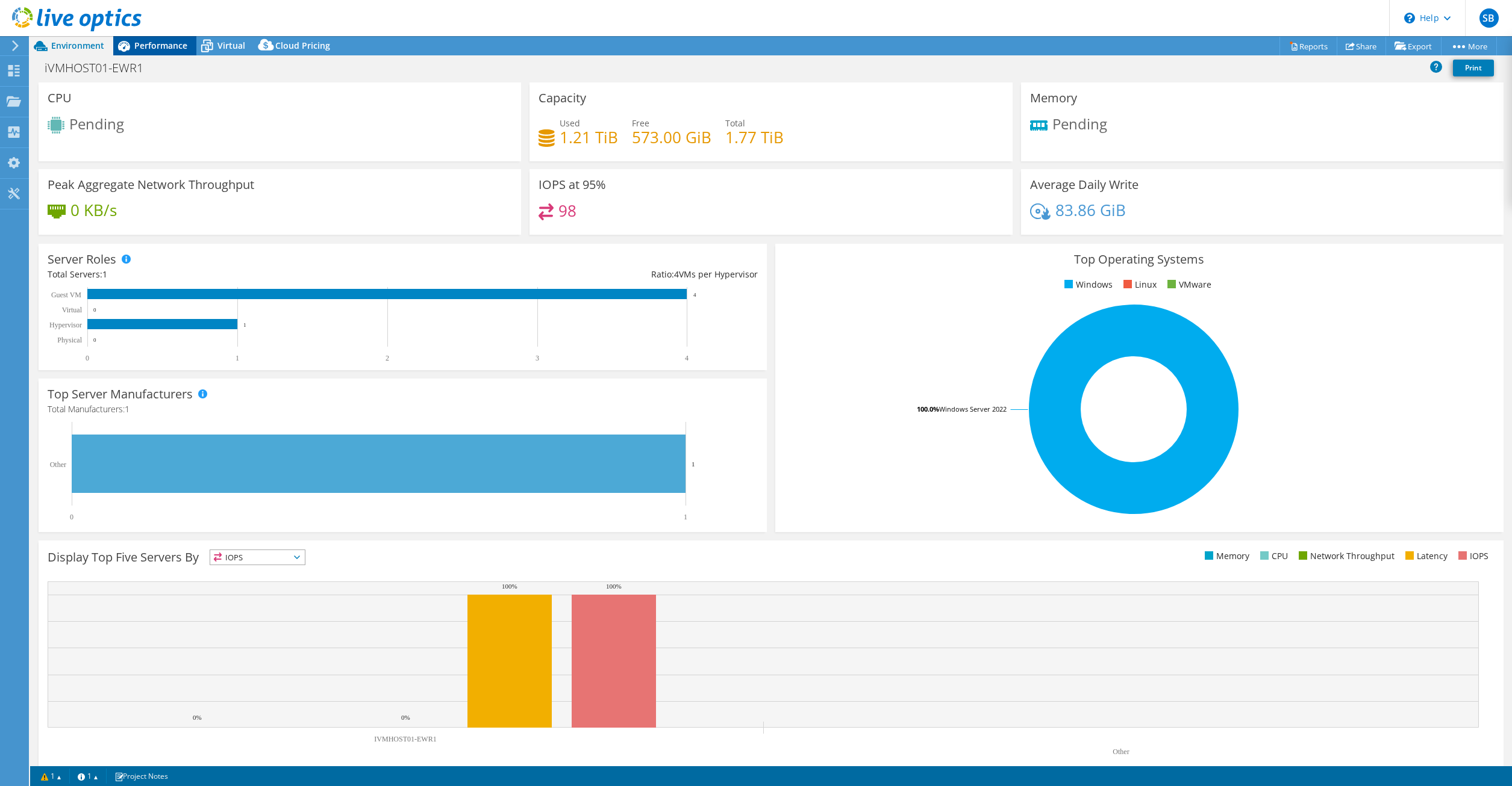
click at [146, 49] on span "Performance" at bounding box center [161, 46] width 53 height 11
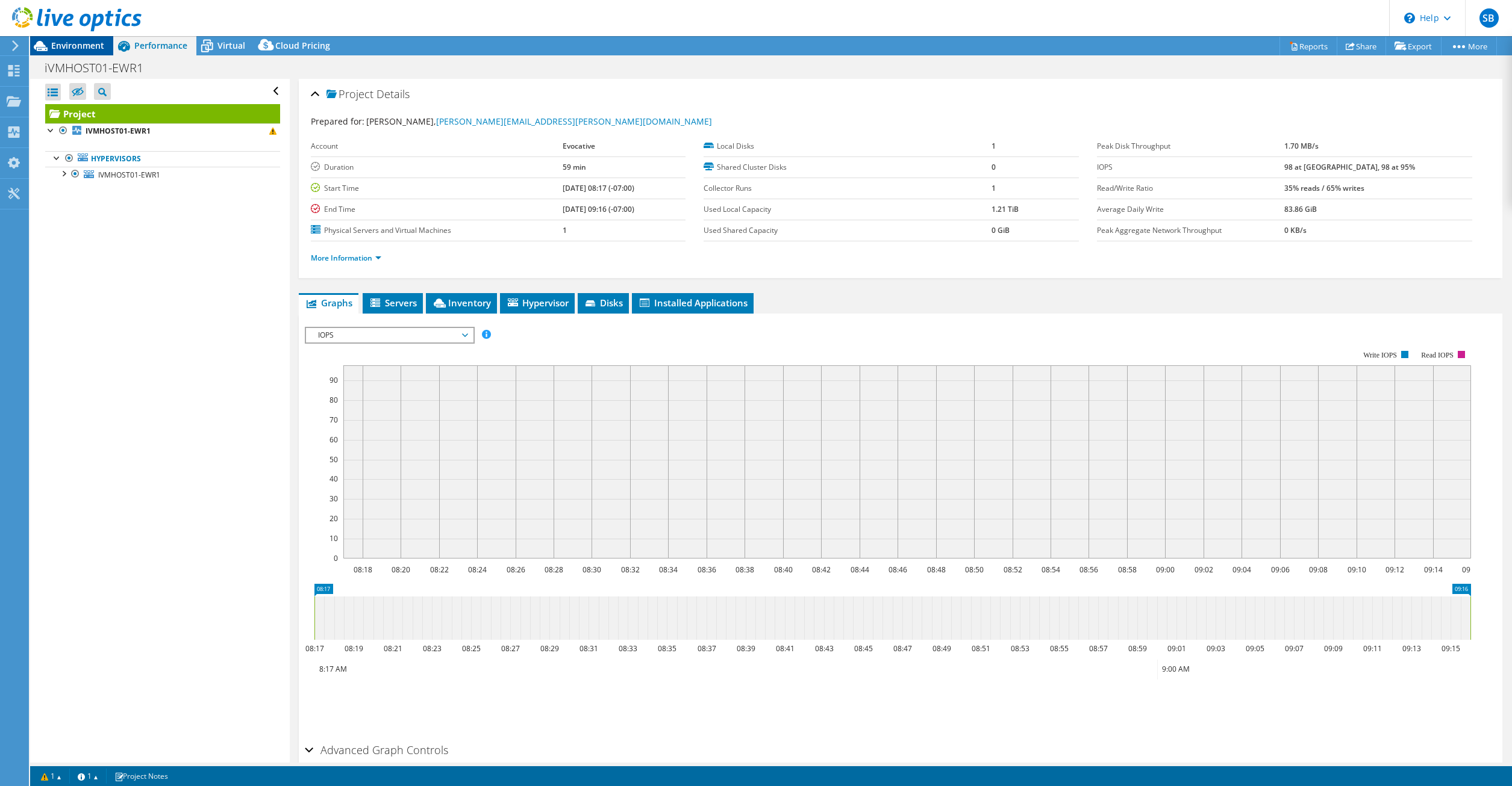
click at [79, 45] on span "Environment" at bounding box center [78, 46] width 53 height 11
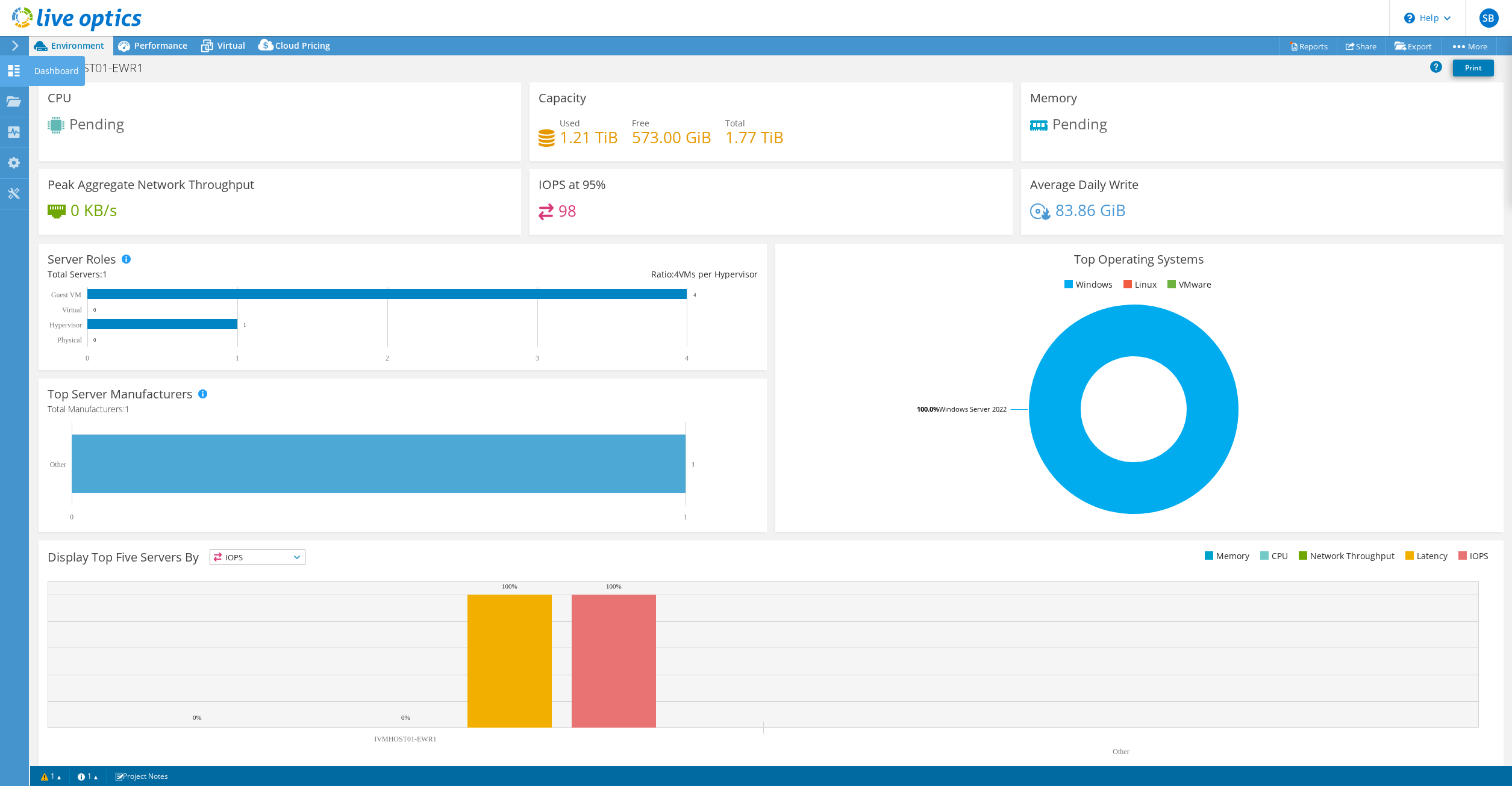
click at [15, 68] on use at bounding box center [14, 71] width 11 height 11
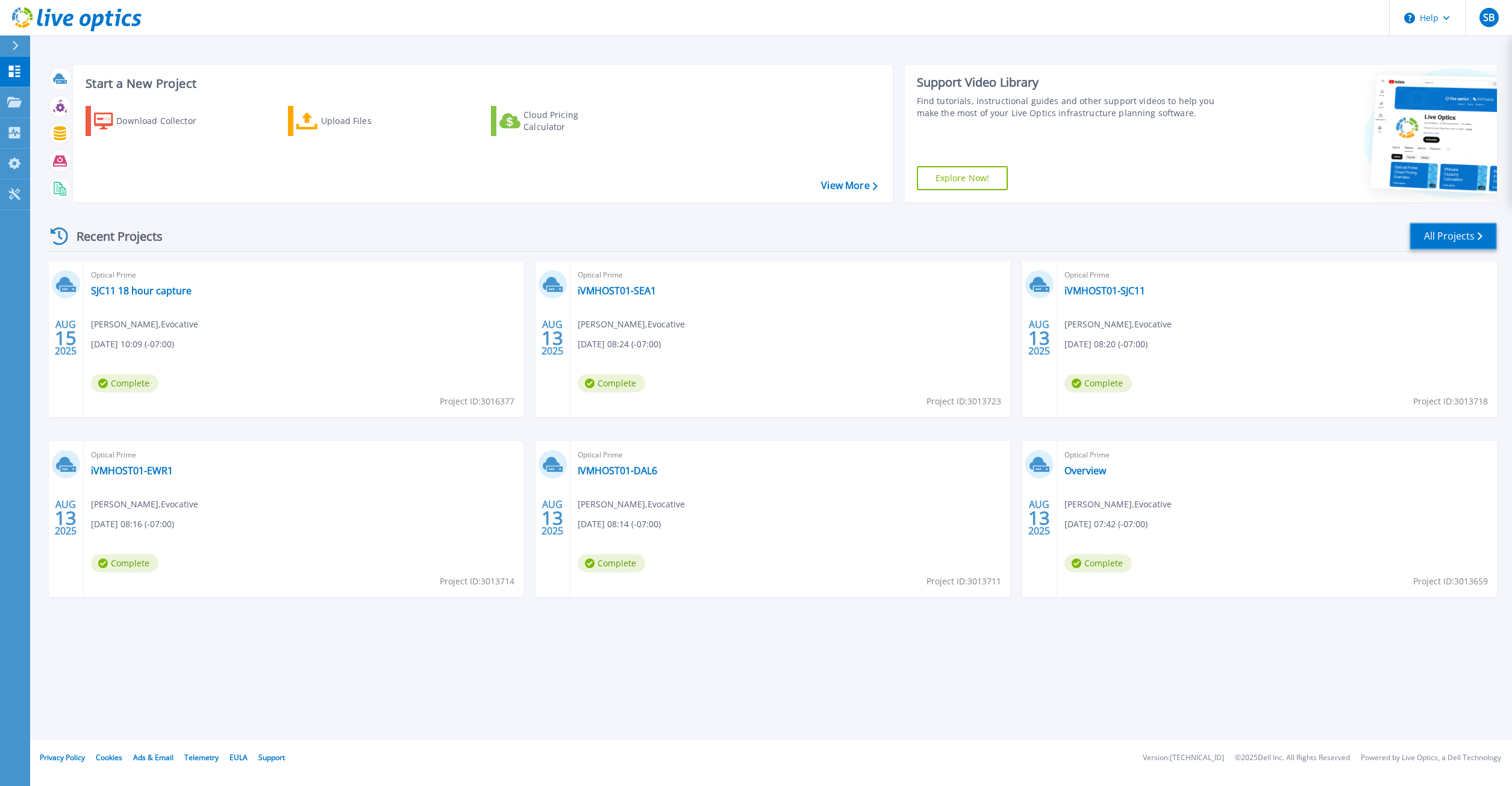
click at [1441, 239] on link "All Projects" at bounding box center [1453, 236] width 87 height 27
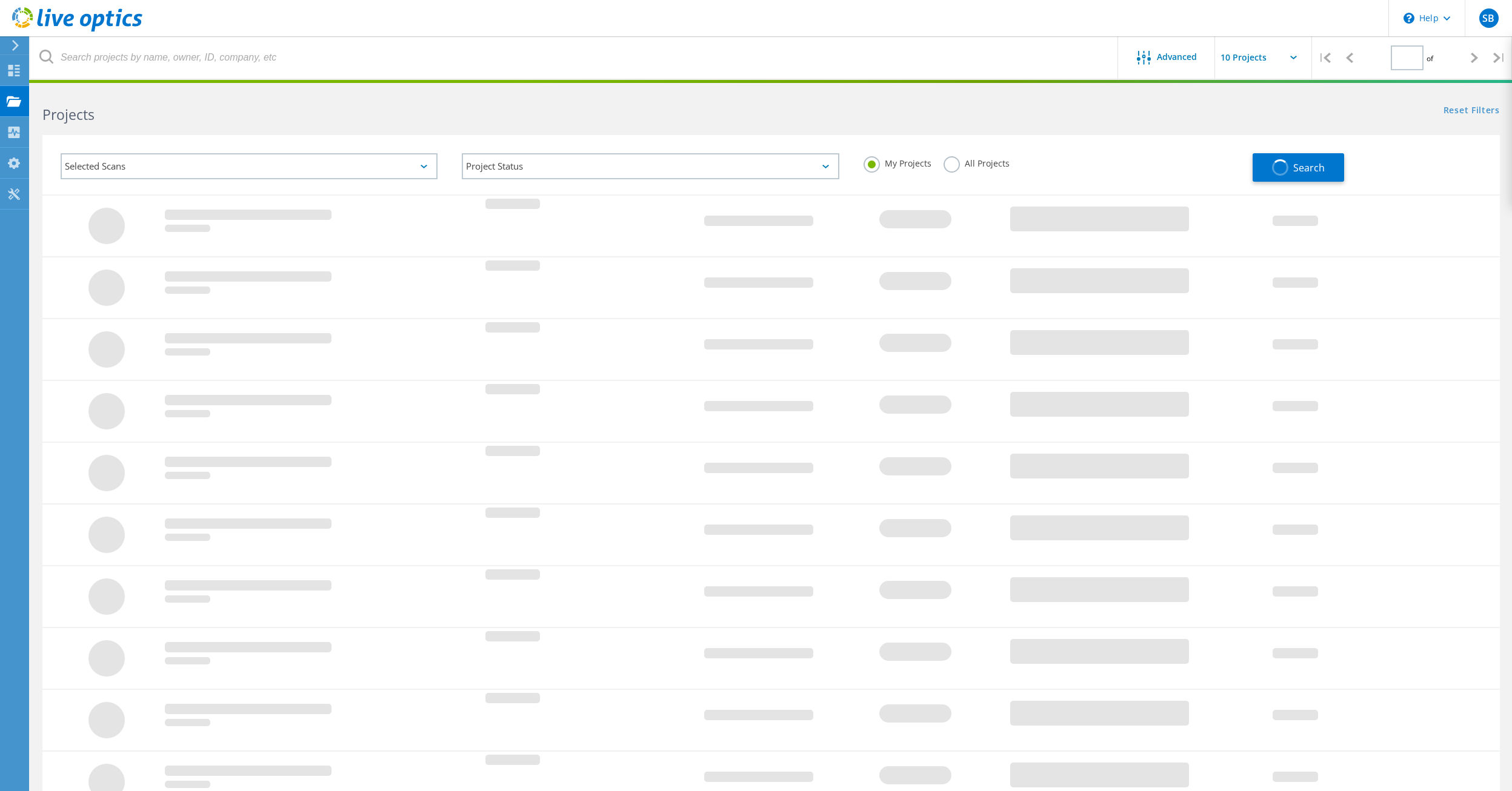
type input "1"
